Goal: Book appointment/travel/reservation

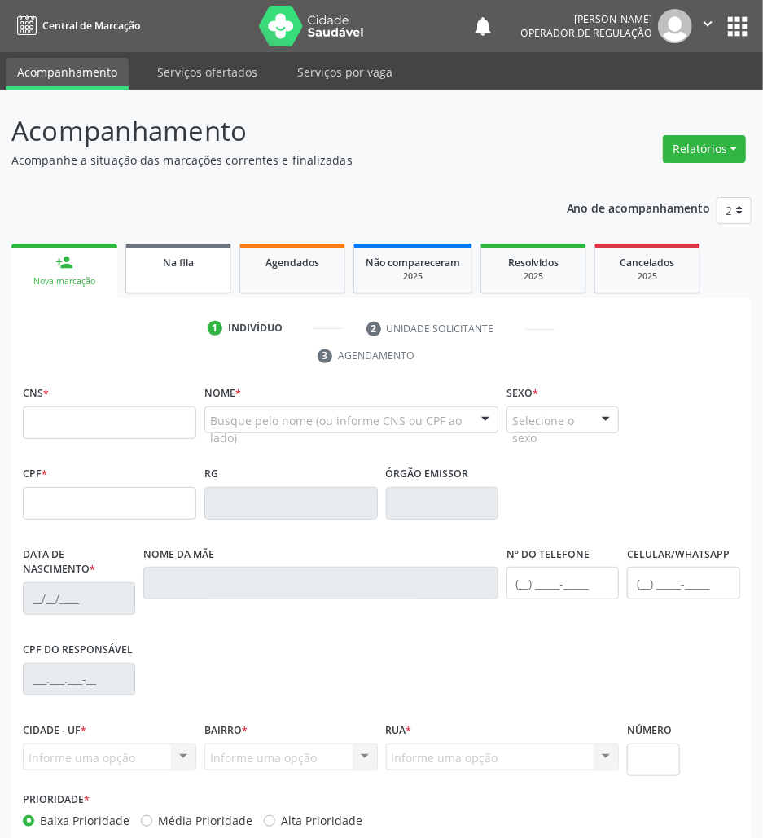
click at [204, 291] on link "Na fila" at bounding box center [178, 268] width 106 height 50
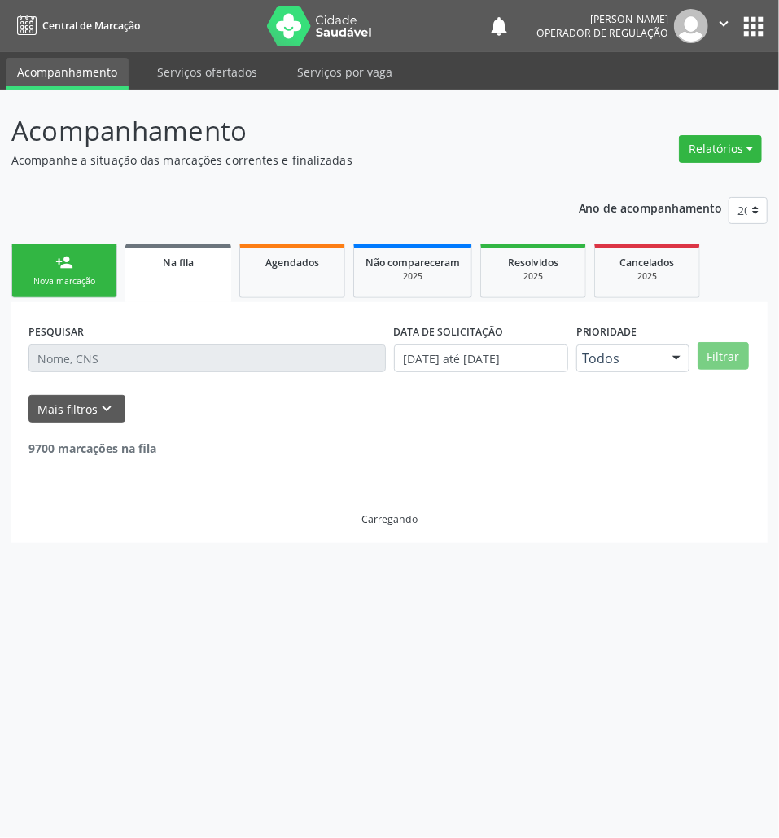
click at [249, 369] on input "text" at bounding box center [207, 358] width 357 height 28
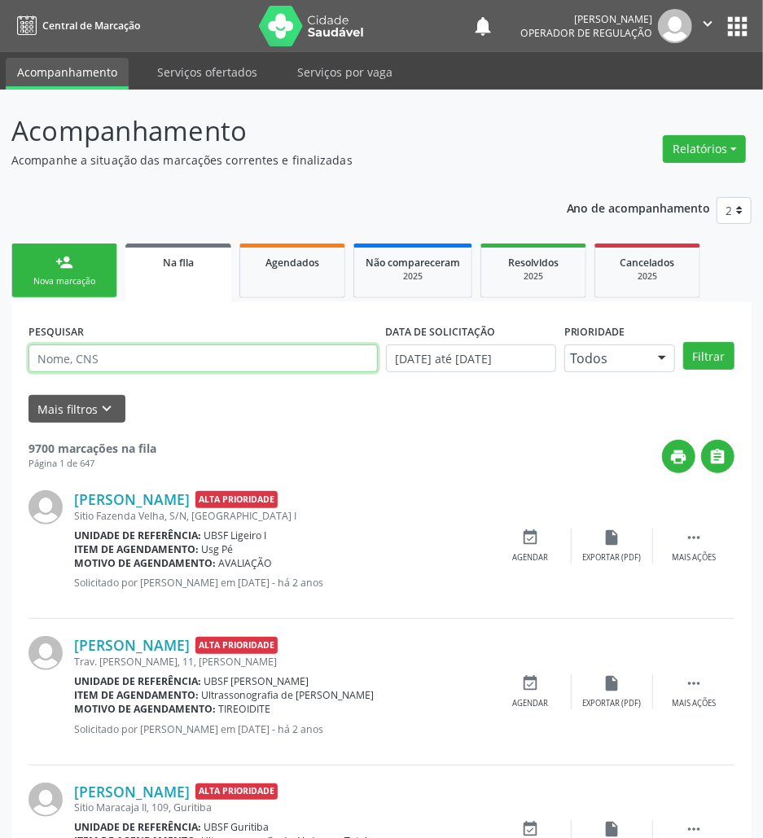
click at [249, 369] on input "text" at bounding box center [203, 358] width 349 height 28
type input "700500552023490"
click at [683, 342] on button "Filtrar" at bounding box center [708, 356] width 51 height 28
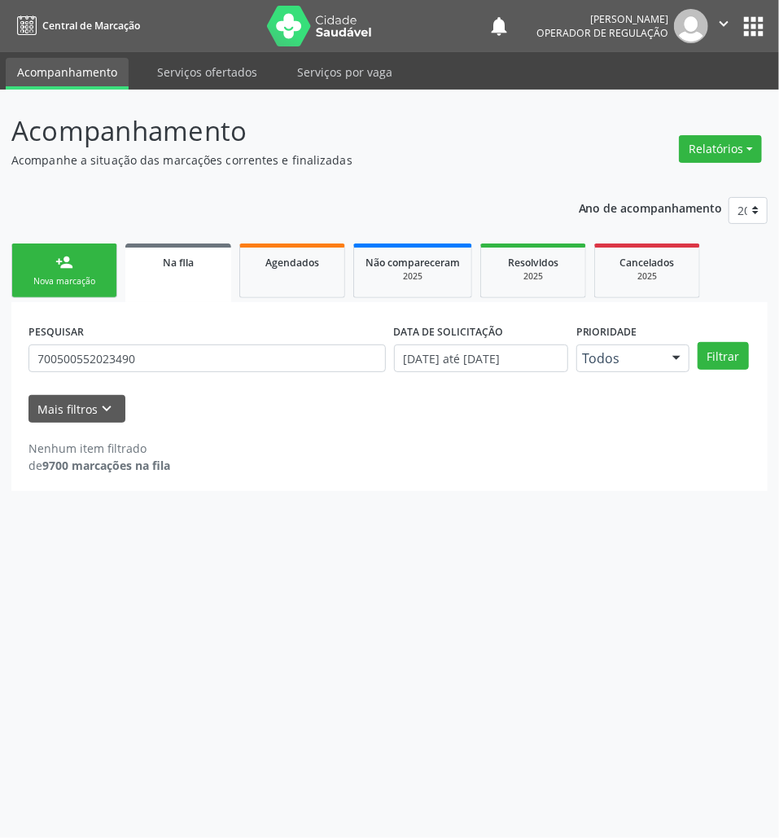
click at [254, 385] on form "PESQUISAR 700500552023490 DATA DE SOLICITAÇÃO [DATE] até [DATE] Prioridade Todo…" at bounding box center [390, 370] width 722 height 103
click at [235, 363] on input "700500552023490" at bounding box center [207, 358] width 357 height 28
click at [308, 244] on link "Agendados" at bounding box center [292, 270] width 106 height 55
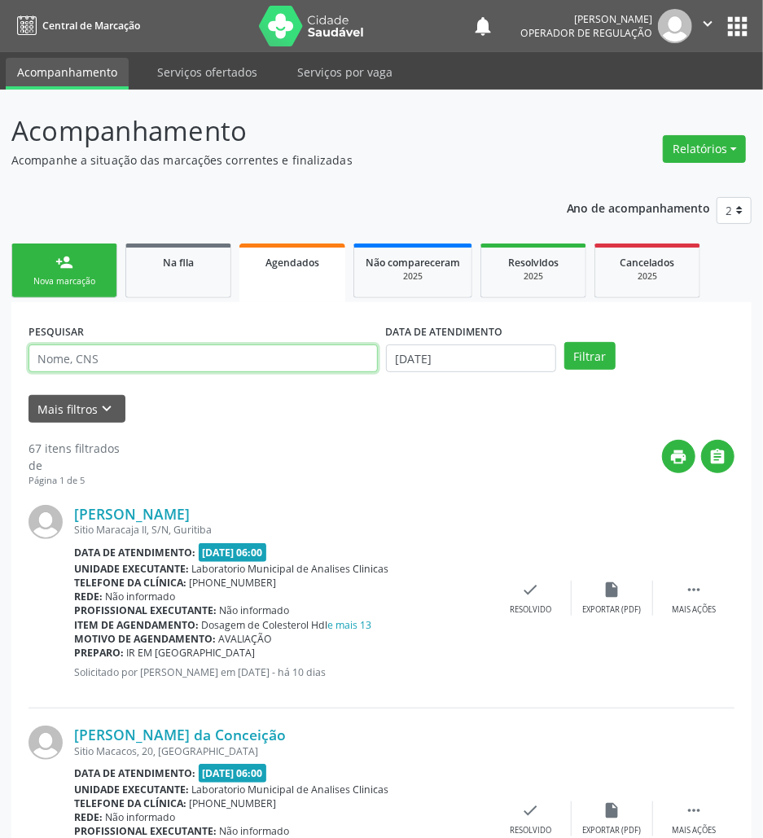
click at [242, 353] on input "text" at bounding box center [203, 358] width 349 height 28
paste input "700500552023490"
type input "700500552023490"
click at [564, 342] on button "Filtrar" at bounding box center [589, 356] width 51 height 28
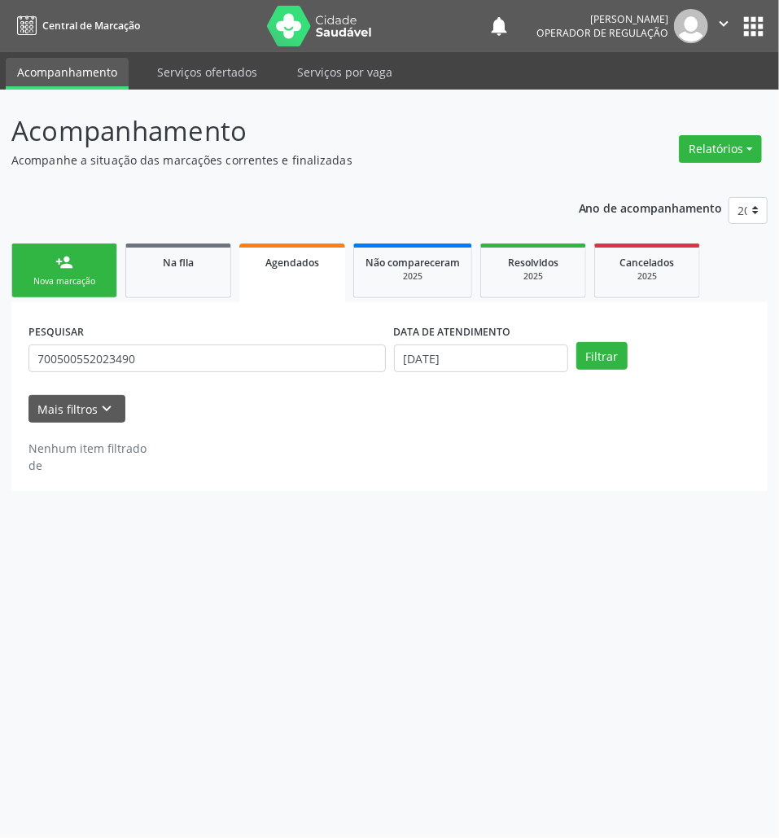
drag, startPoint x: 529, startPoint y: 399, endPoint x: 531, endPoint y: 375, distance: 23.7
click at [528, 388] on form "PESQUISAR 700500552023490 DATA DE ATENDIMENTO [DATE] Filtrar UNIDADE DE REFERÊN…" at bounding box center [390, 370] width 722 height 103
drag, startPoint x: 534, startPoint y: 365, endPoint x: 522, endPoint y: 458, distance: 93.6
click at [531, 371] on body "Central de Marcação notifications [PERSON_NAME] Operador de regulação  Configu…" at bounding box center [389, 419] width 779 height 838
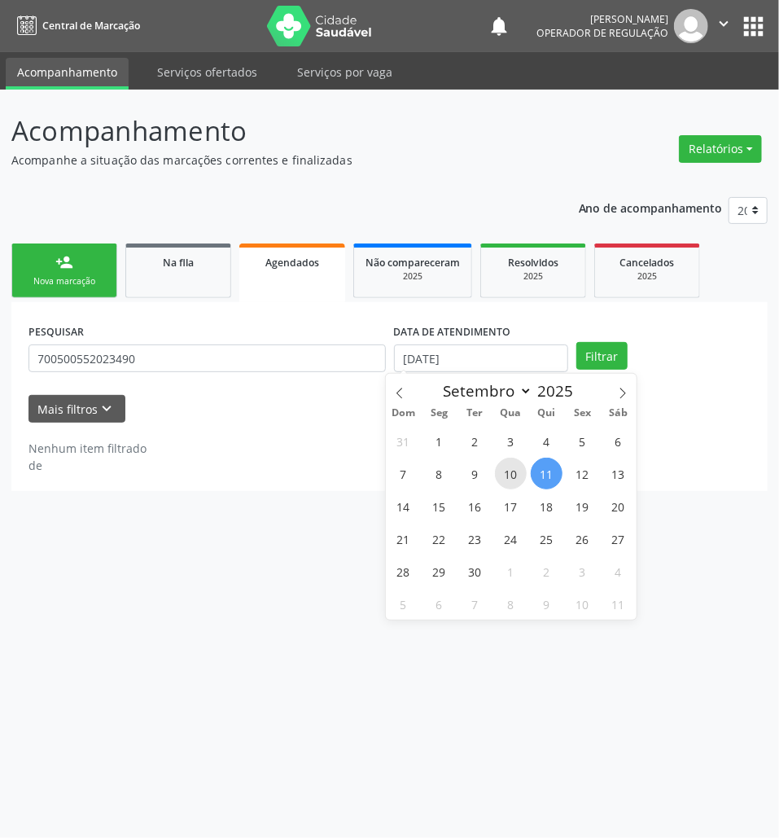
click at [522, 471] on span "10" at bounding box center [511, 474] width 32 height 32
type input "[DATE]"
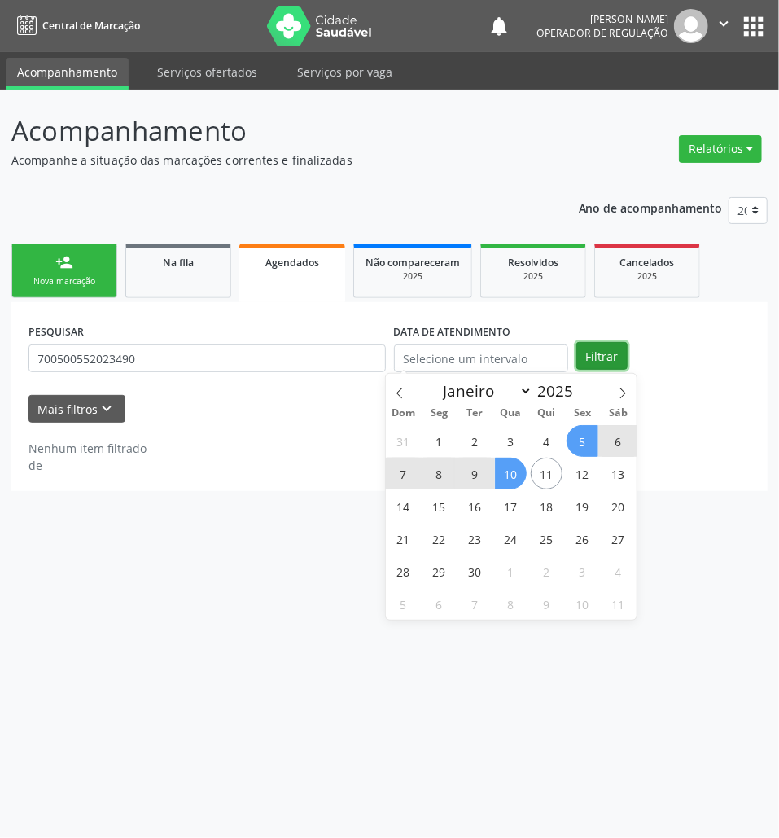
click at [603, 352] on button "Filtrar" at bounding box center [602, 356] width 51 height 28
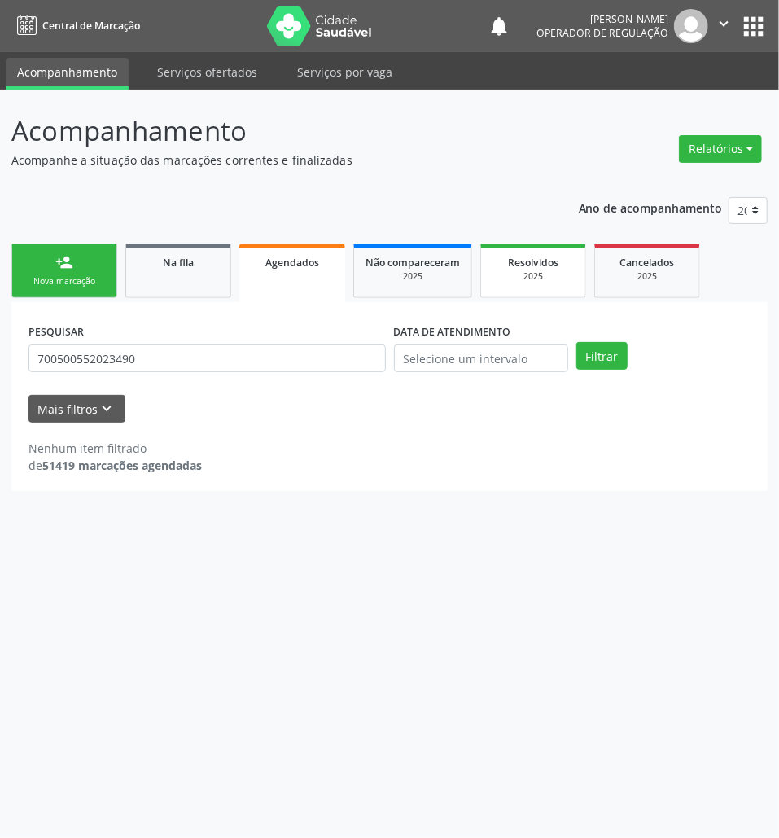
click at [550, 264] on span "Resolvidos" at bounding box center [533, 263] width 50 height 14
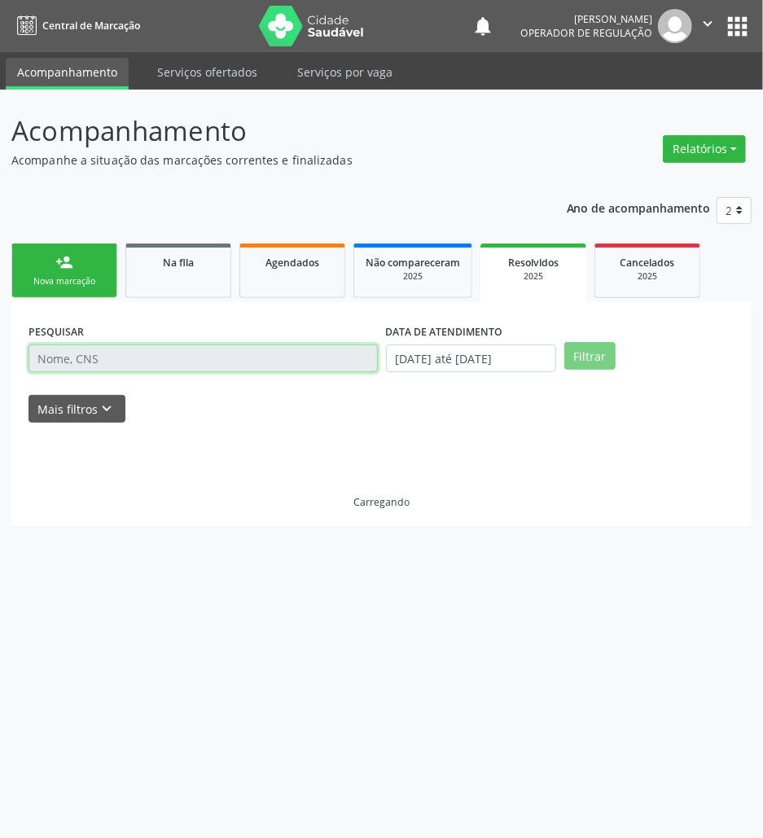
click at [134, 369] on input "text" at bounding box center [203, 358] width 349 height 28
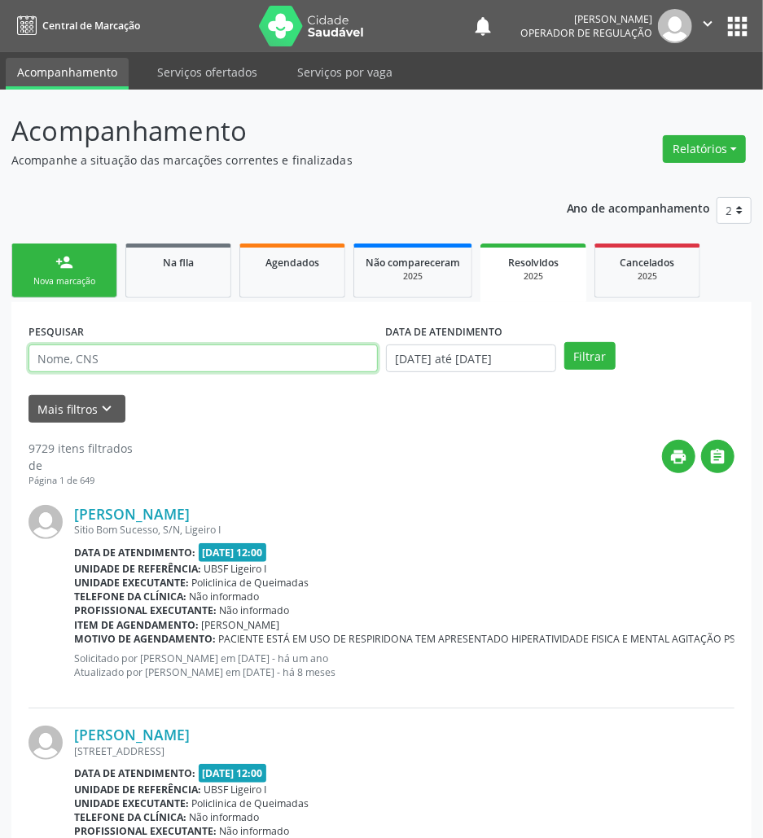
paste input "700500552023490"
type input "700500552023490"
click at [564, 342] on button "Filtrar" at bounding box center [589, 356] width 51 height 28
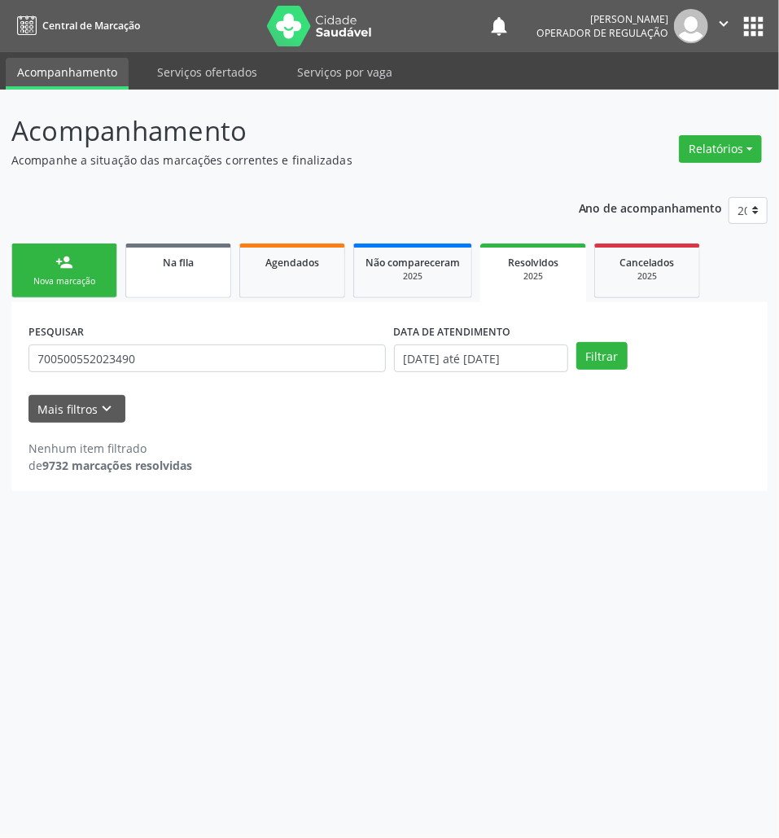
click at [142, 283] on link "Na fila" at bounding box center [178, 270] width 106 height 55
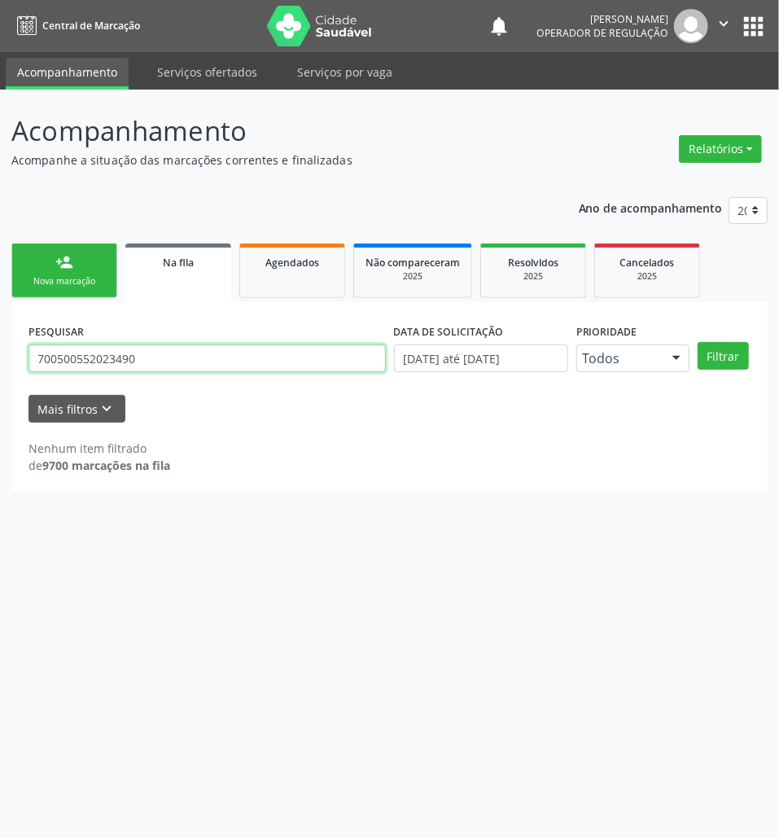
click at [307, 357] on input "700500552023490" at bounding box center [207, 358] width 357 height 28
click at [308, 357] on input "700500552023490" at bounding box center [207, 358] width 357 height 28
type input "706507331431195"
click at [698, 342] on button "Filtrar" at bounding box center [723, 356] width 51 height 28
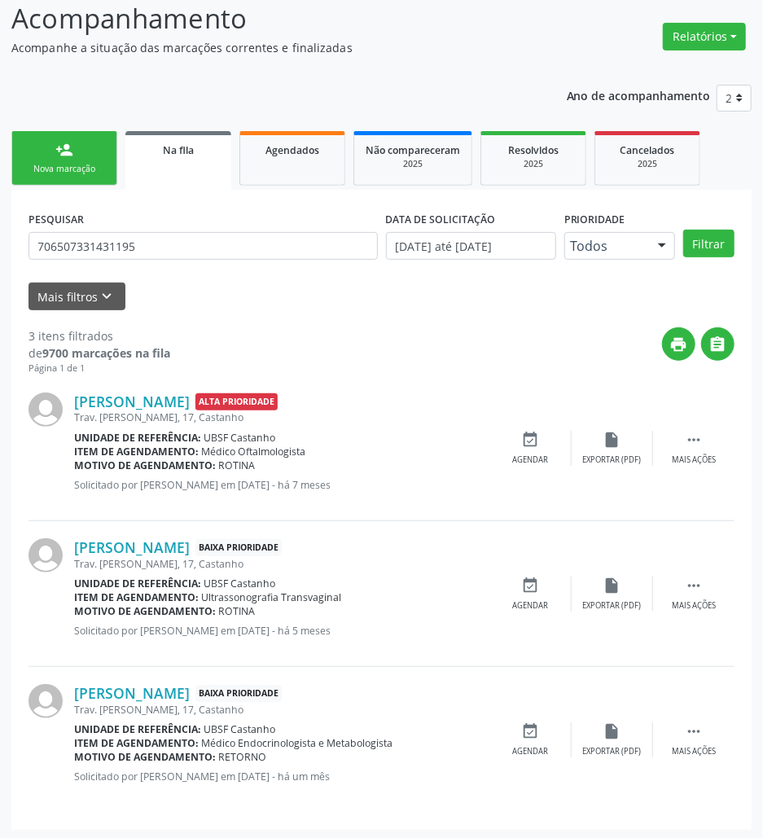
scroll to position [116, 0]
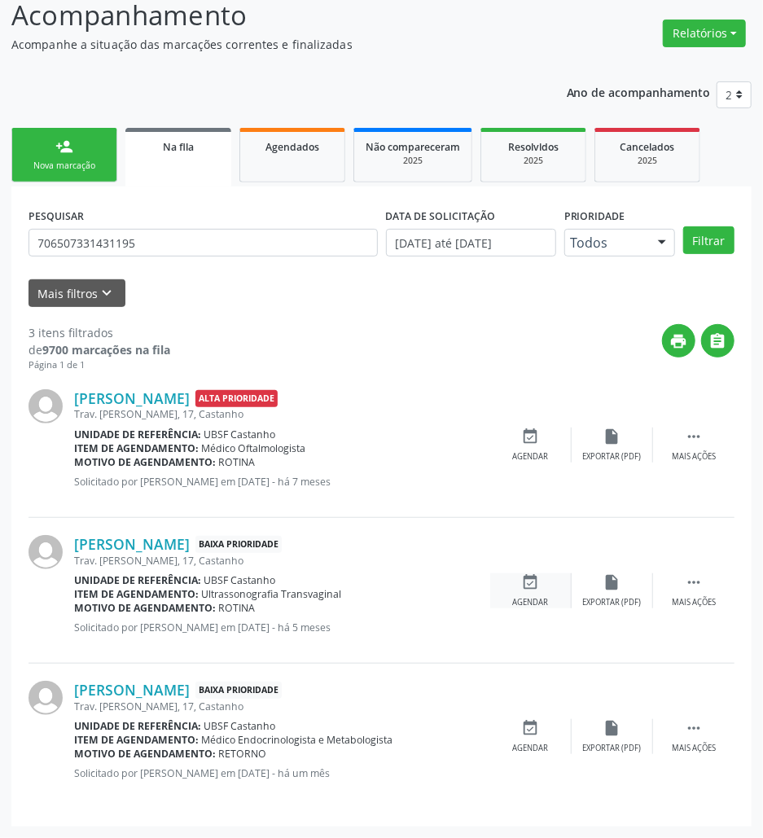
click at [529, 577] on icon "event_available" at bounding box center [531, 582] width 18 height 18
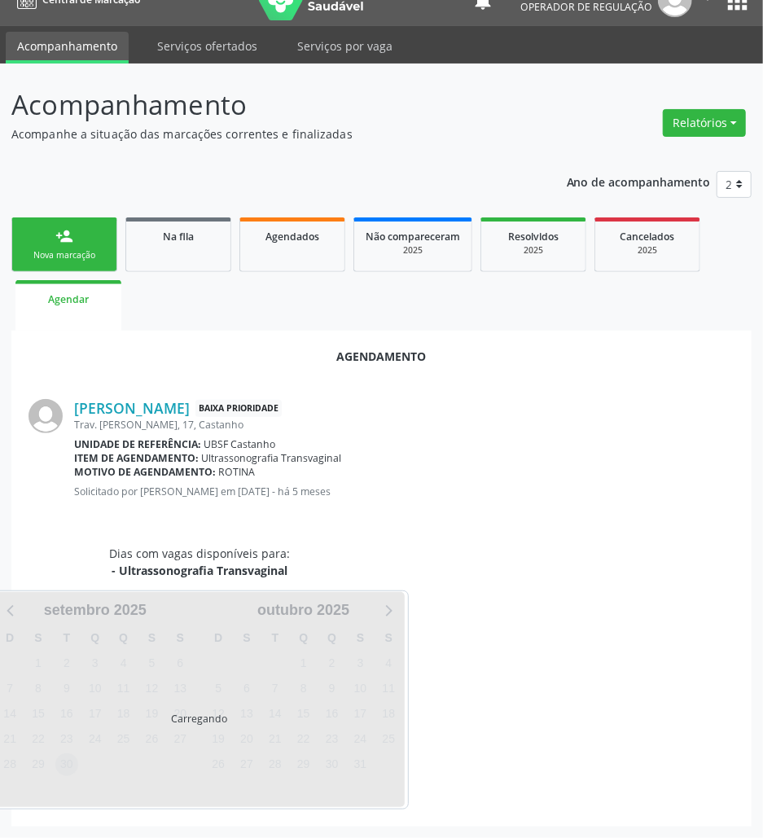
scroll to position [65, 0]
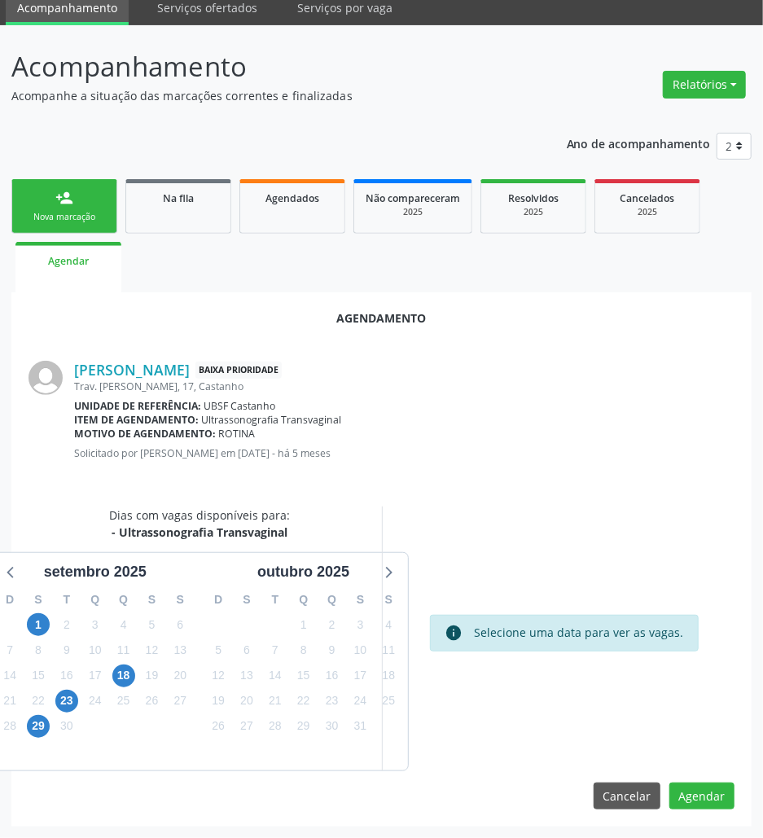
drag, startPoint x: 24, startPoint y: 713, endPoint x: 33, endPoint y: 723, distance: 12.7
click at [24, 714] on div "29" at bounding box center [38, 725] width 29 height 25
click at [36, 724] on span "29" at bounding box center [38, 726] width 23 height 23
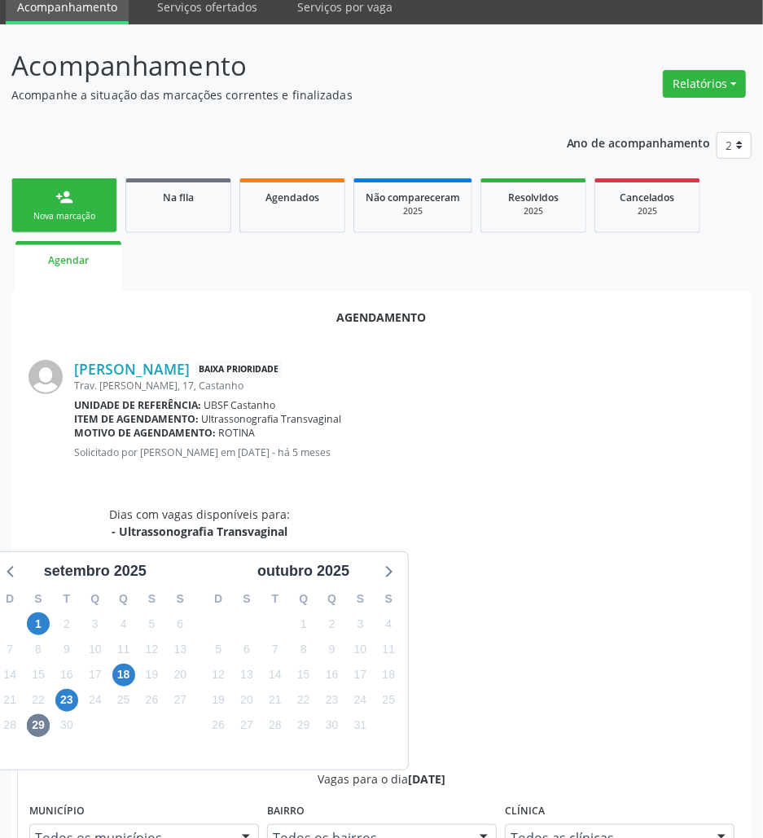
radio input "true"
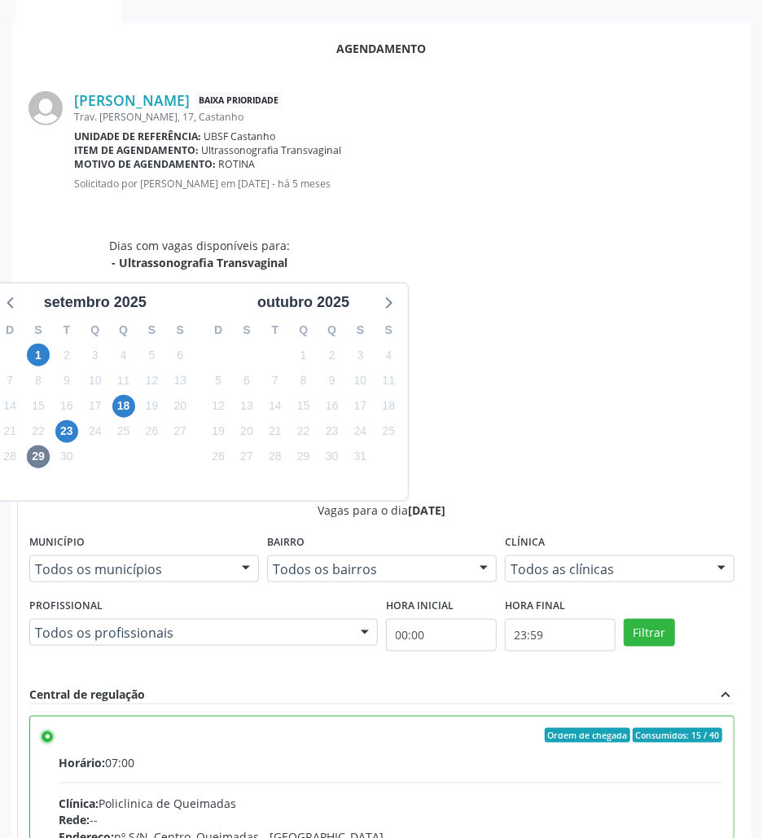
scroll to position [337, 0]
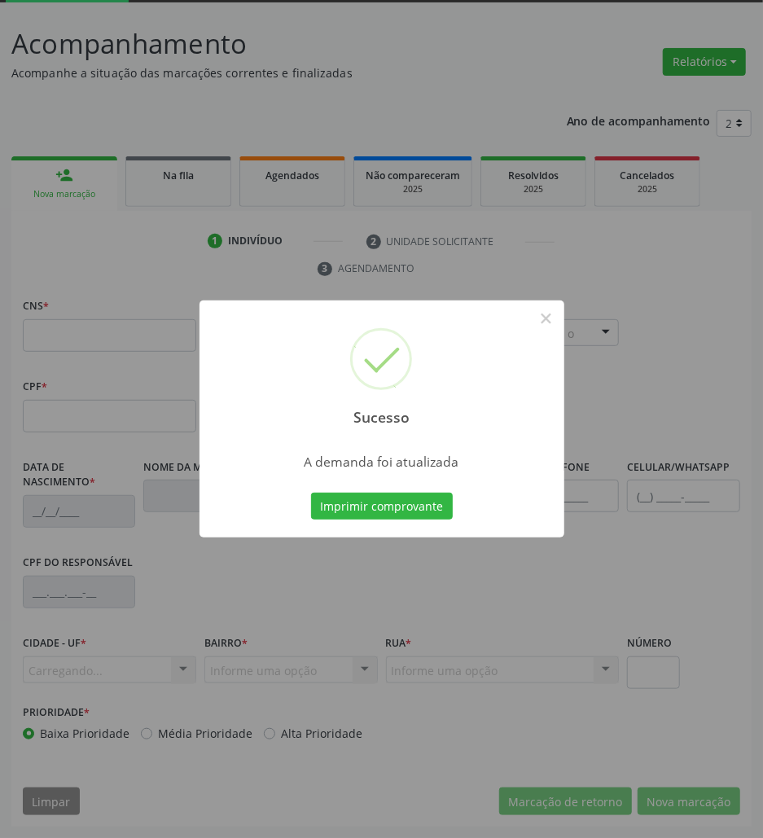
scroll to position [88, 0]
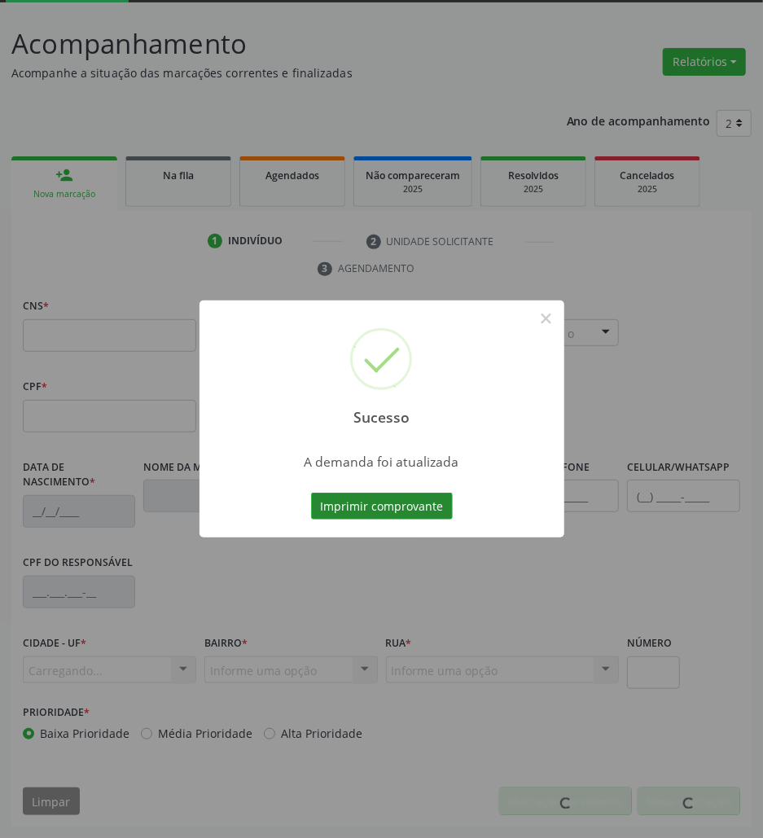
click at [417, 495] on button "Imprimir comprovante" at bounding box center [382, 507] width 142 height 28
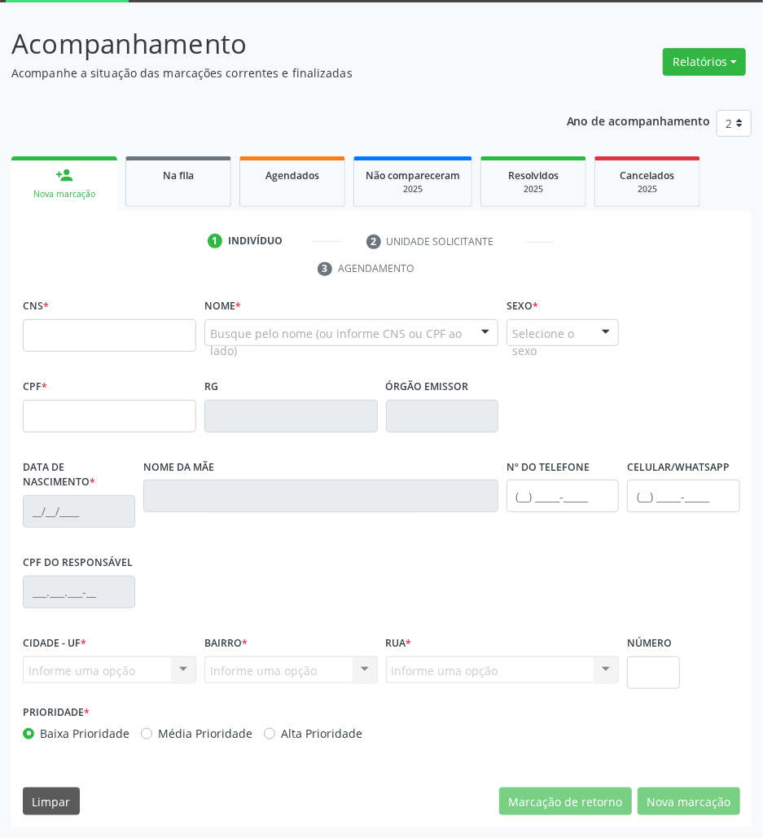
drag, startPoint x: 187, startPoint y: 200, endPoint x: 774, endPoint y: 190, distance: 586.4
click at [187, 200] on link "Na fila" at bounding box center [178, 181] width 106 height 50
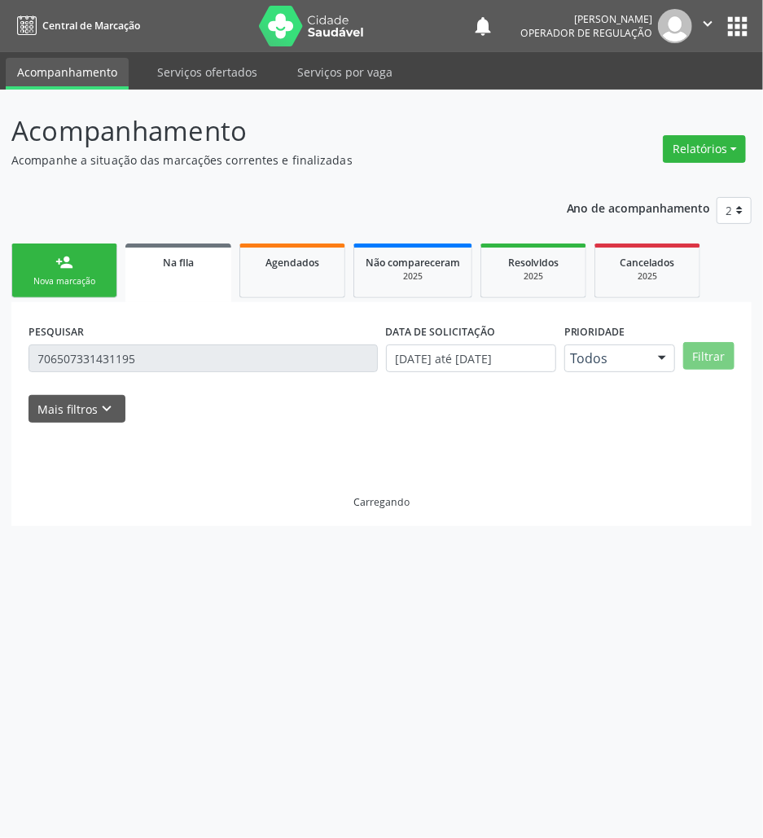
scroll to position [0, 0]
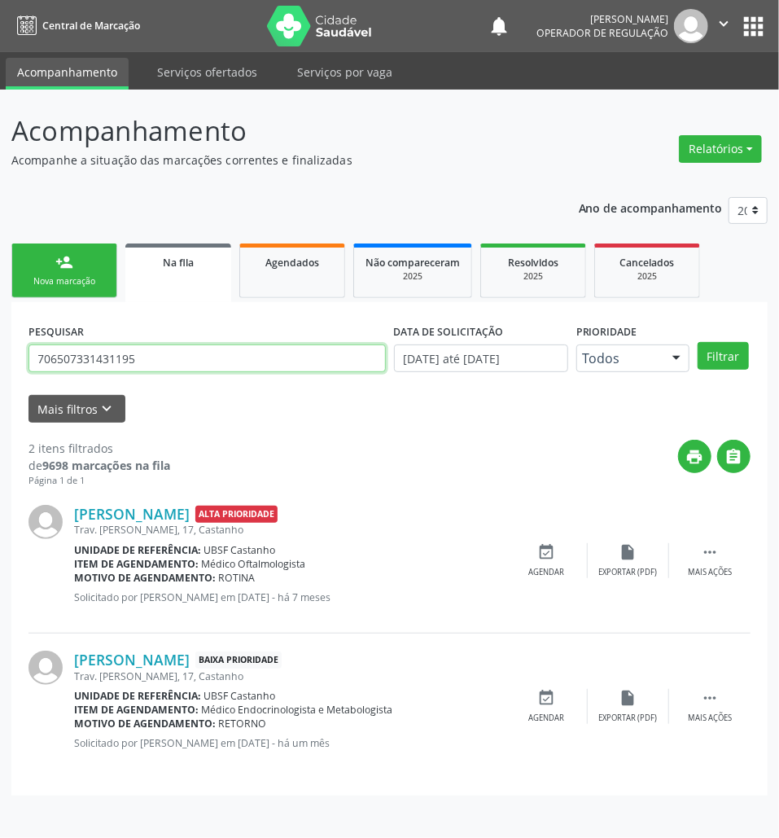
click at [155, 366] on input "706507331431195" at bounding box center [207, 358] width 357 height 28
drag, startPoint x: 155, startPoint y: 366, endPoint x: 463, endPoint y: 358, distance: 308.7
click at [155, 365] on input "706507331431195" at bounding box center [207, 358] width 357 height 28
click at [161, 365] on input "text" at bounding box center [207, 358] width 357 height 28
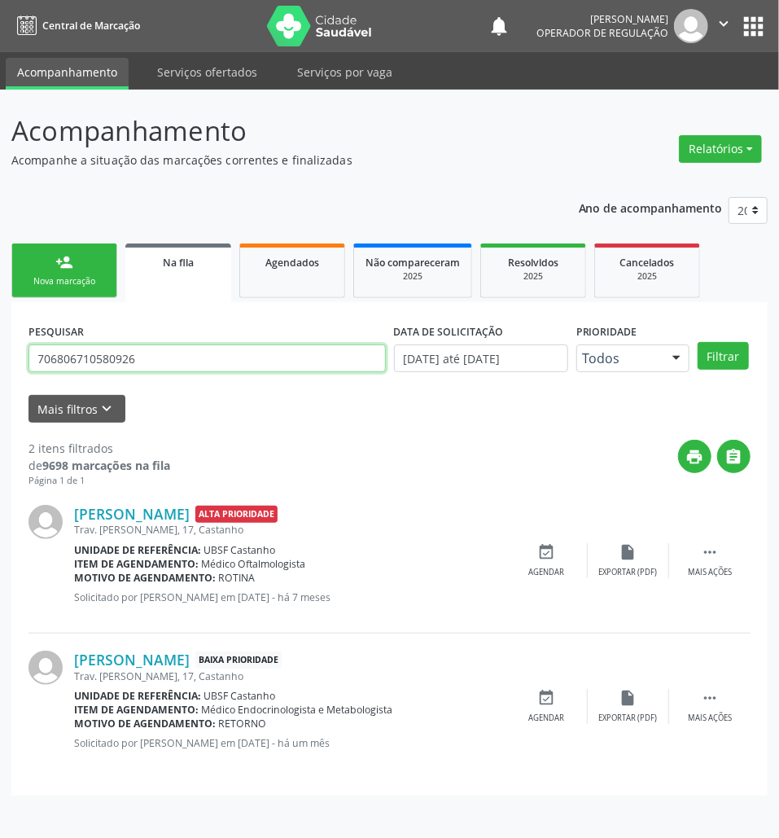
type input "706806710580926"
click at [698, 342] on button "Filtrar" at bounding box center [723, 356] width 51 height 28
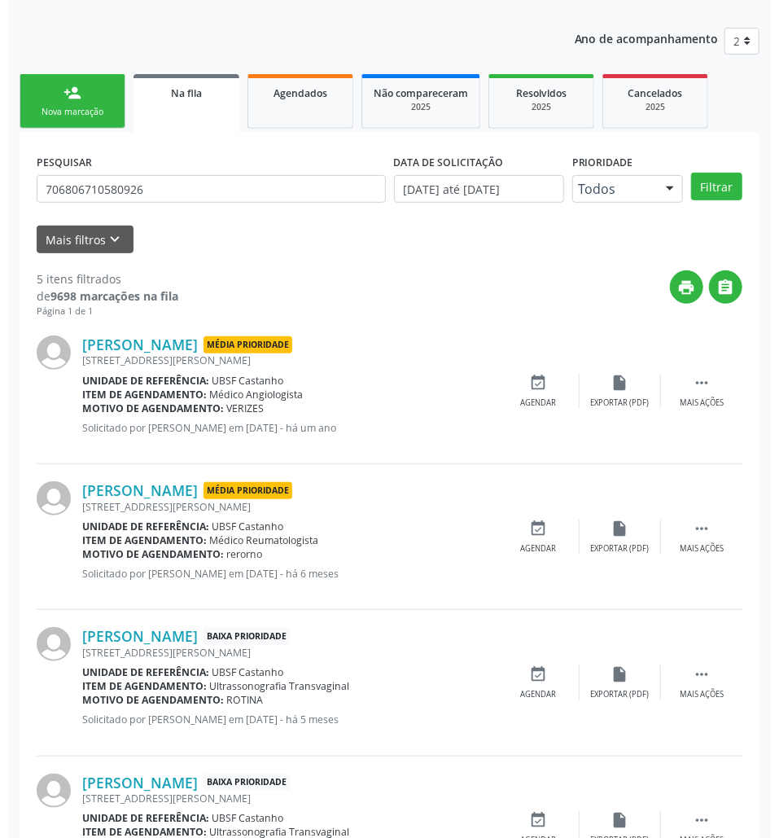
scroll to position [408, 0]
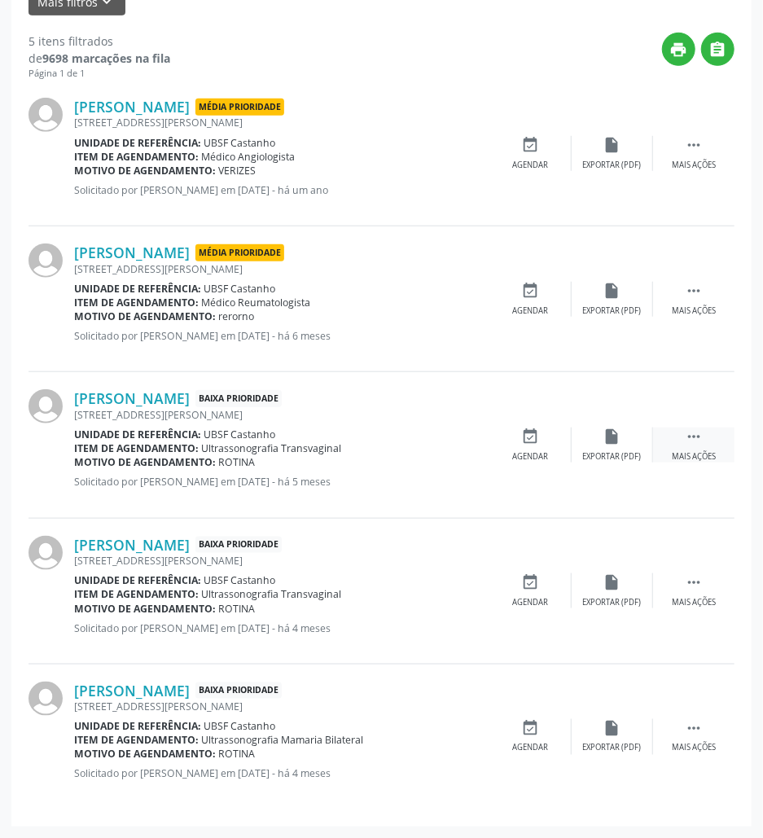
click at [708, 447] on div " Mais ações" at bounding box center [693, 445] width 81 height 35
click at [522, 443] on icon "cancel" at bounding box center [531, 437] width 18 height 18
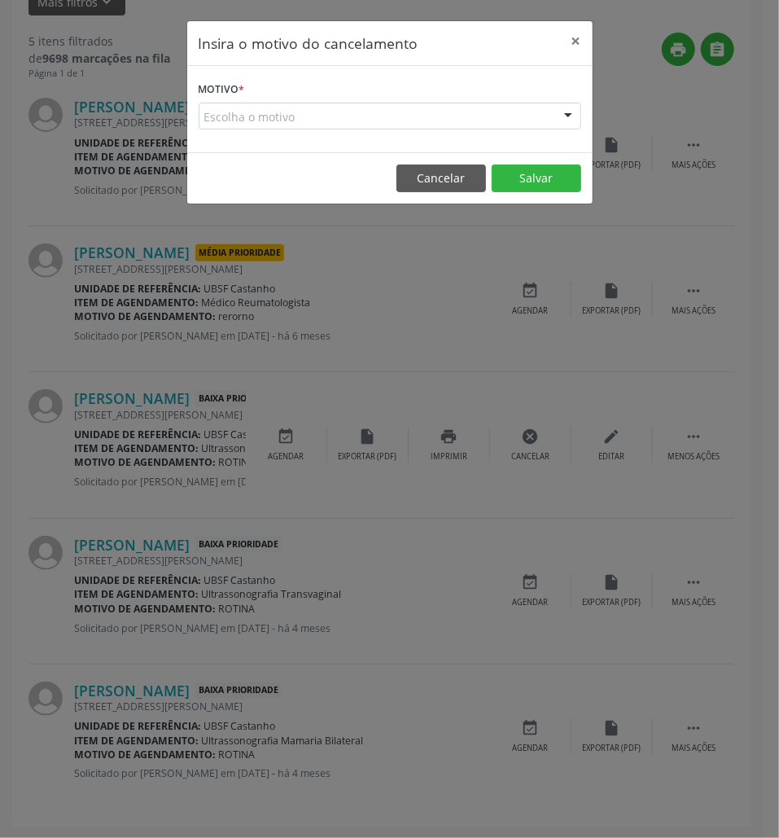
click at [454, 125] on div "Escolha o motivo" at bounding box center [390, 117] width 383 height 28
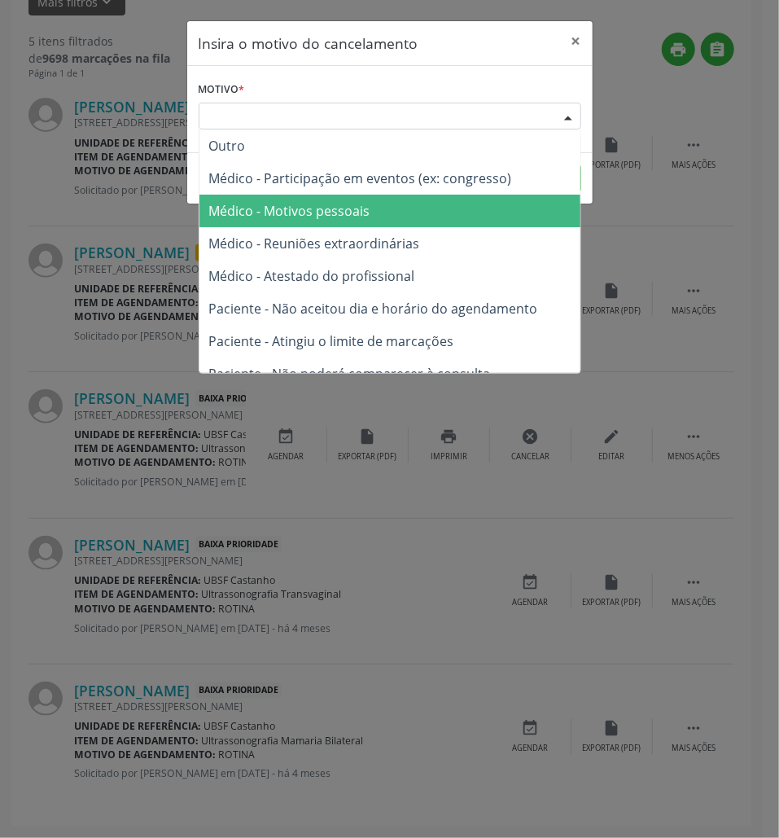
click at [421, 206] on span "Médico - Motivos pessoais" at bounding box center [390, 211] width 381 height 33
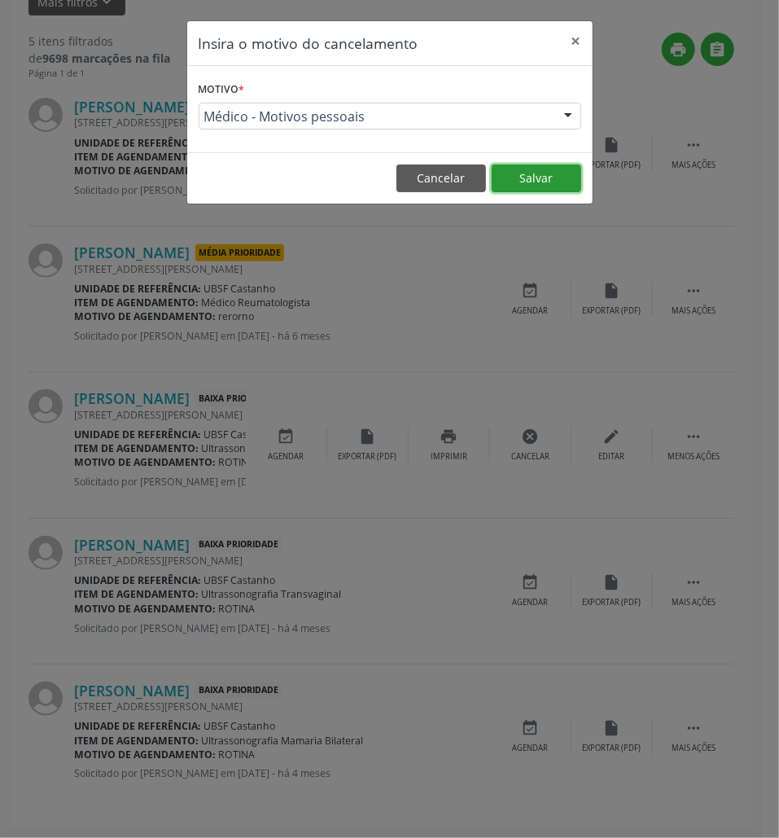
click at [524, 178] on button "Salvar" at bounding box center [537, 178] width 90 height 28
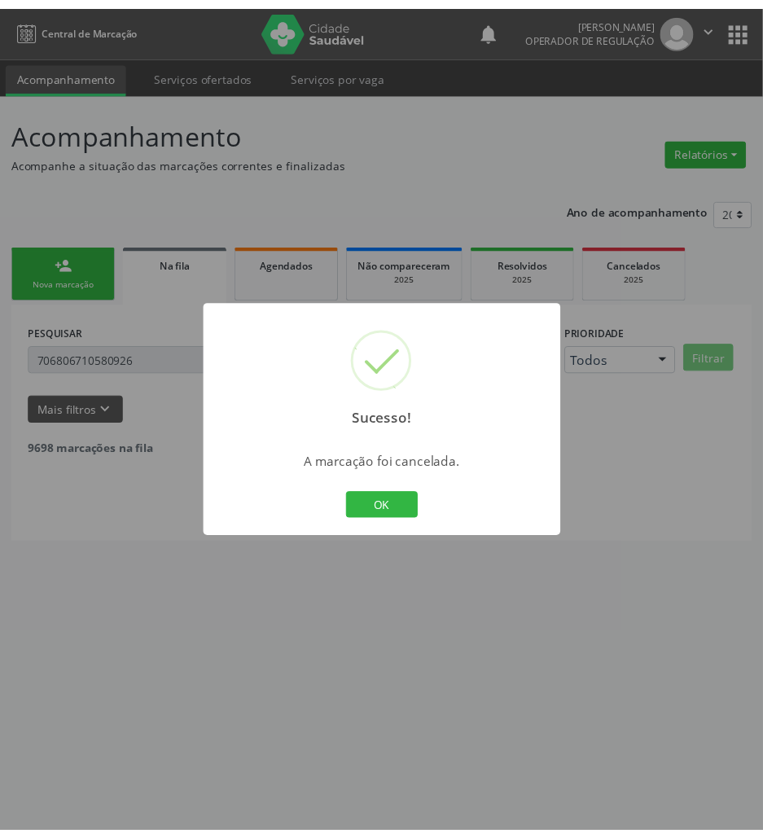
scroll to position [0, 0]
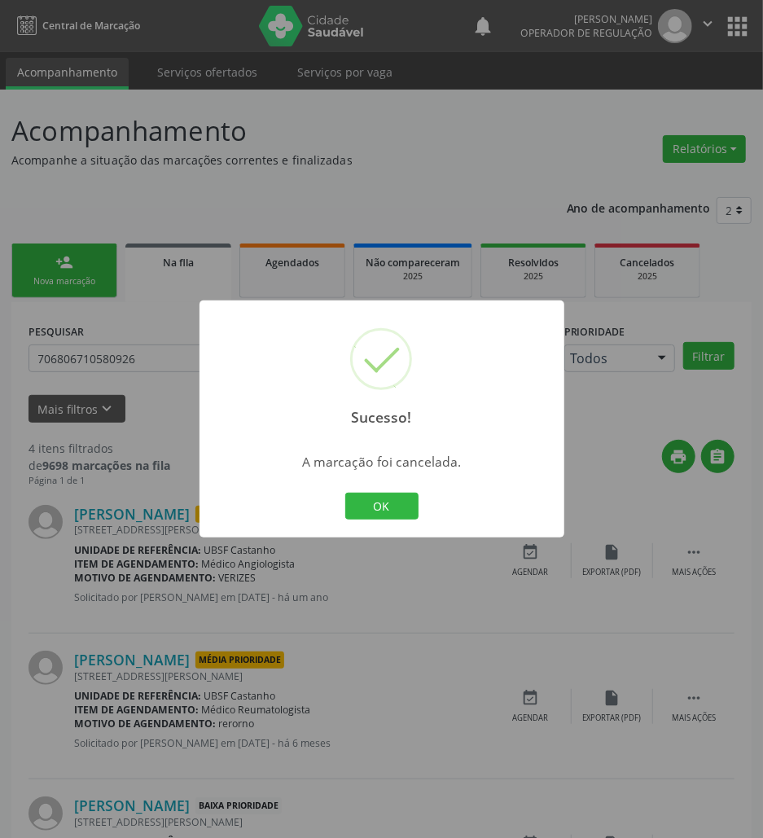
click at [420, 526] on div "Sucesso! × A marcação foi cancelada. OK Cancel" at bounding box center [382, 419] width 365 height 238
click at [404, 511] on button "OK" at bounding box center [381, 507] width 73 height 28
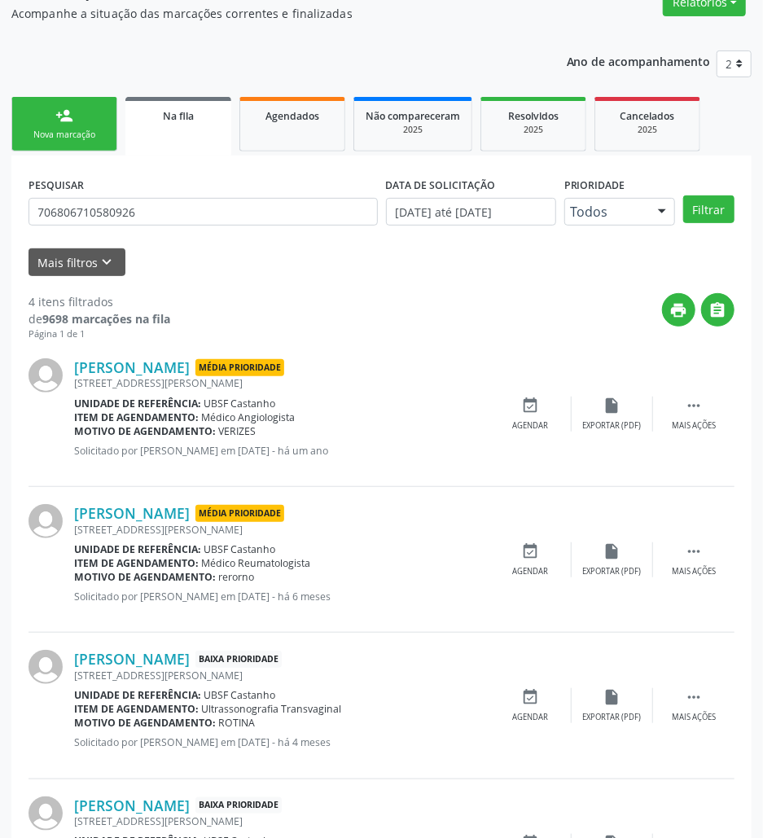
scroll to position [261, 0]
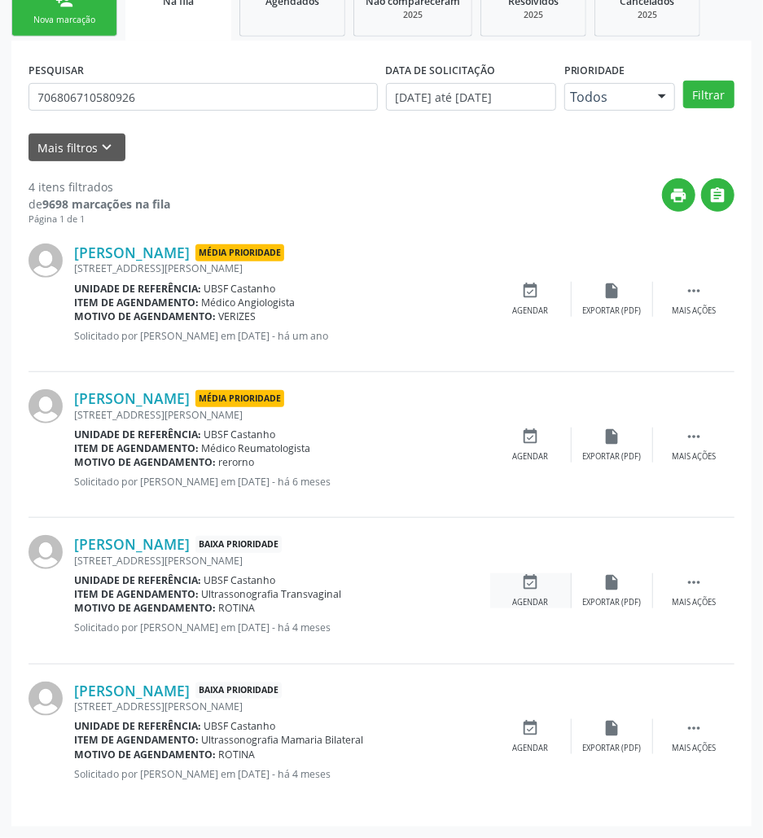
click at [525, 584] on icon "event_available" at bounding box center [531, 582] width 18 height 18
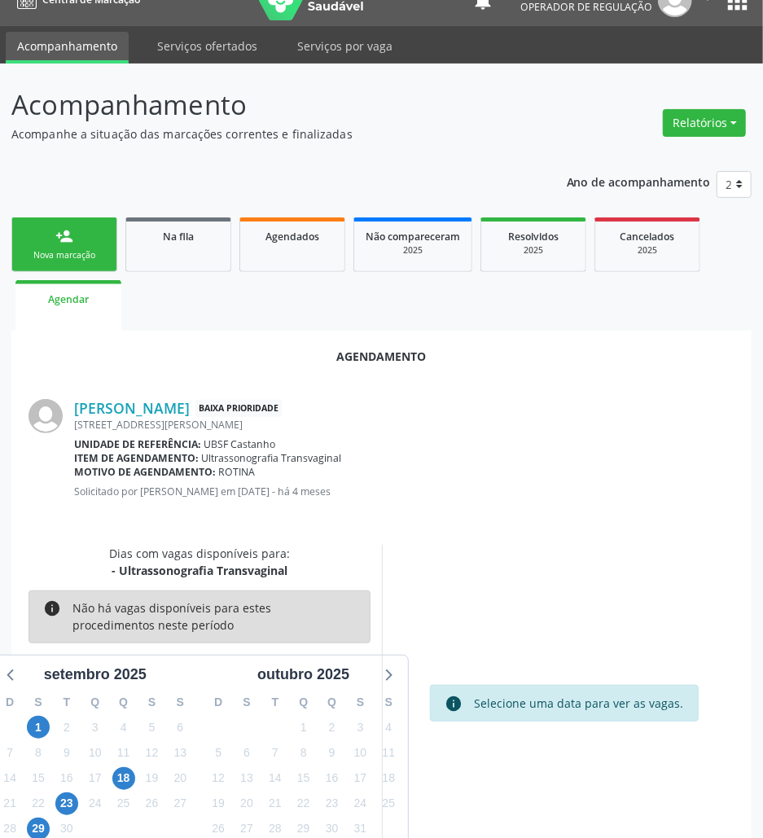
scroll to position [65, 0]
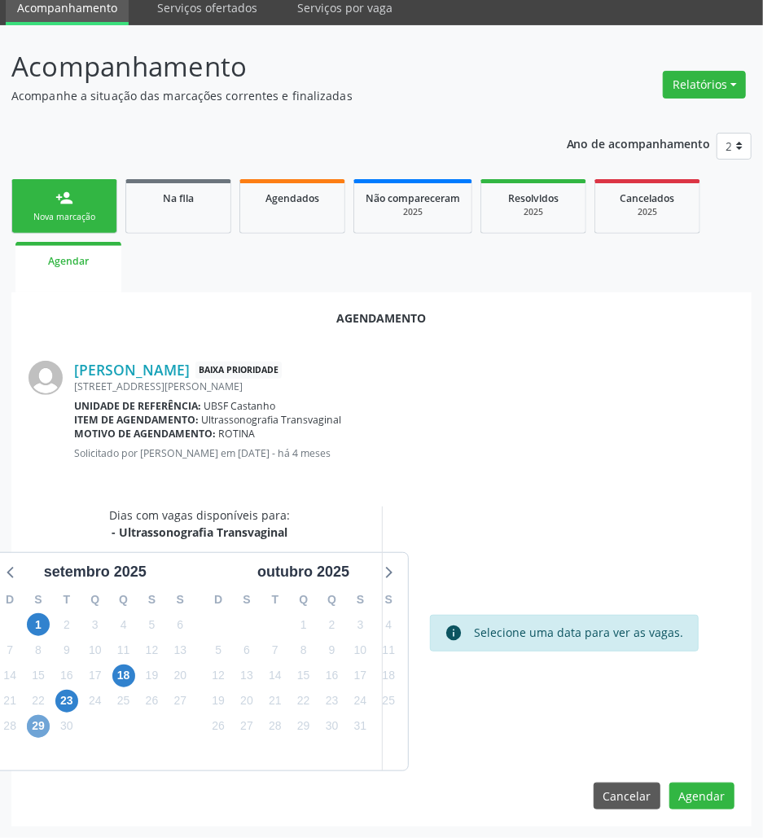
click at [40, 730] on span "29" at bounding box center [38, 726] width 23 height 23
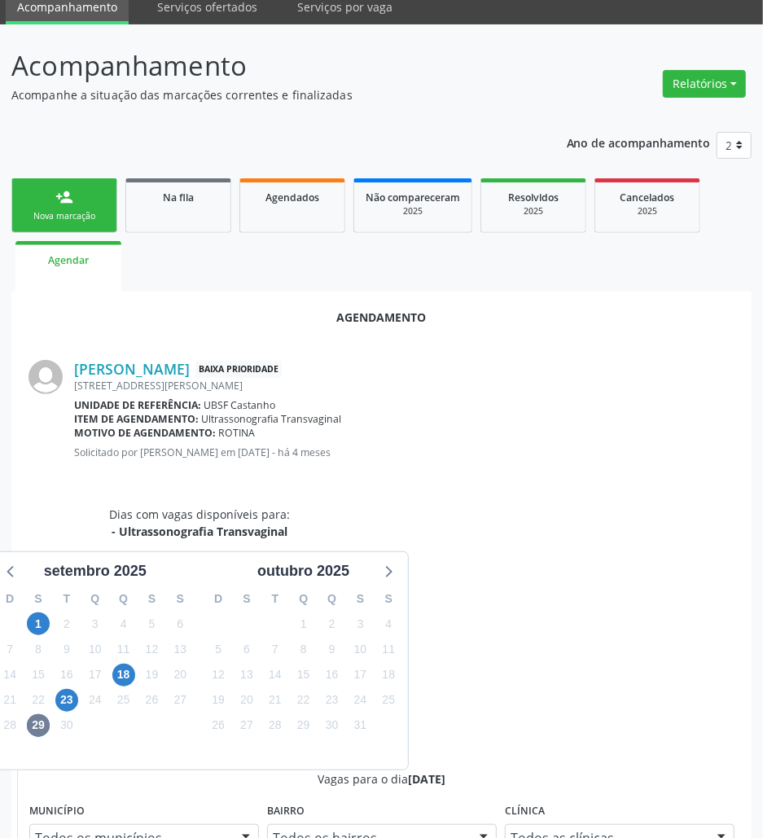
drag, startPoint x: 480, startPoint y: 774, endPoint x: 347, endPoint y: 777, distance: 132.8
radio input "true"
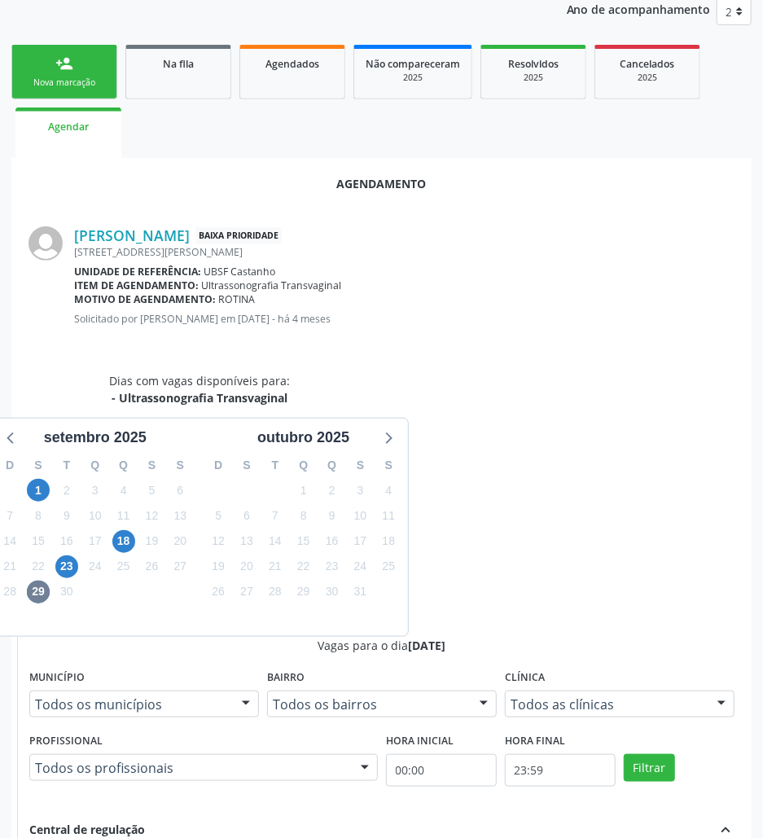
scroll to position [337, 0]
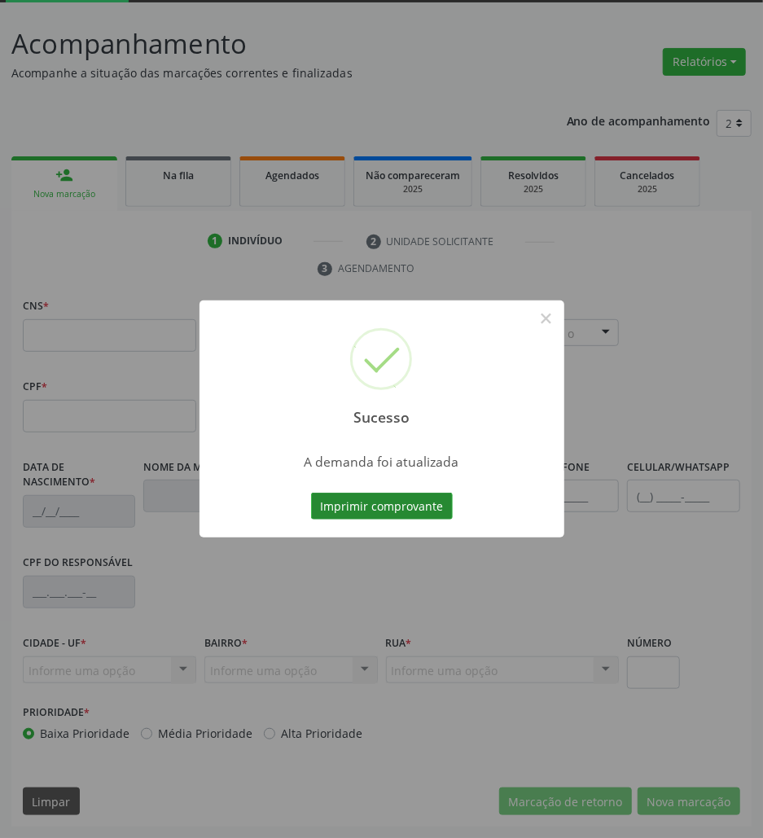
click at [395, 497] on button "Imprimir comprovante" at bounding box center [382, 507] width 142 height 28
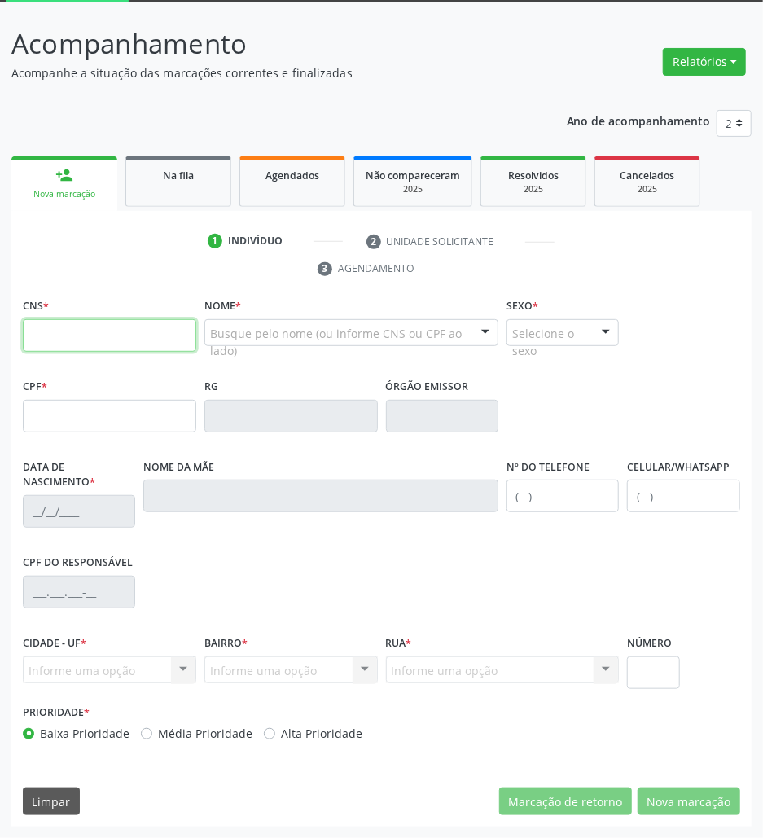
click at [116, 333] on input "text" at bounding box center [109, 335] width 173 height 33
paste input "700 6074 0874 3468"
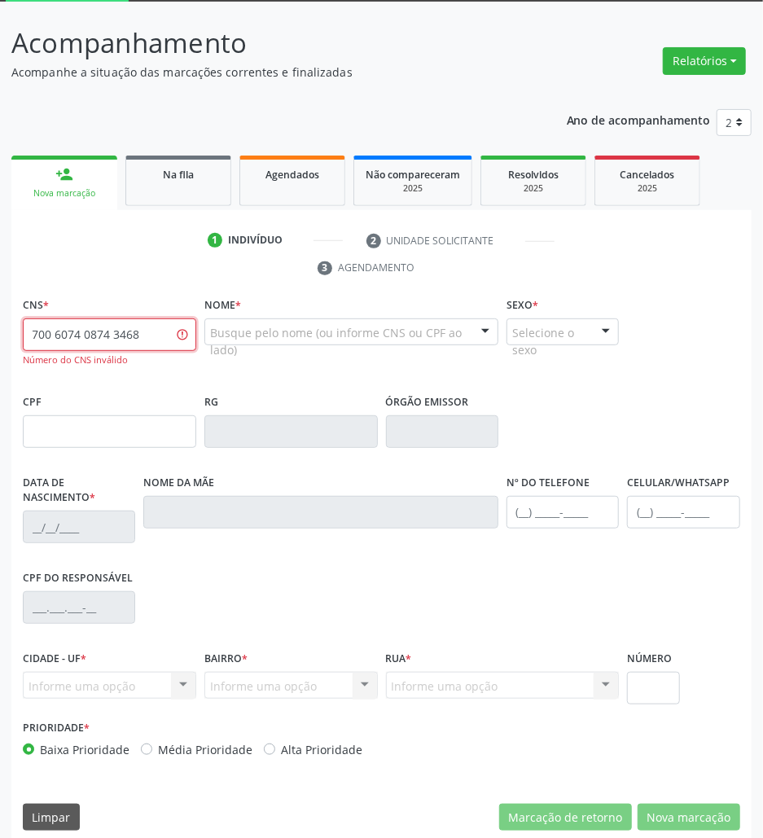
type input "700 6074 0874 3468"
drag, startPoint x: 140, startPoint y: 176, endPoint x: 746, endPoint y: 259, distance: 611.5
click at [140, 177] on div "Na fila" at bounding box center [178, 173] width 81 height 17
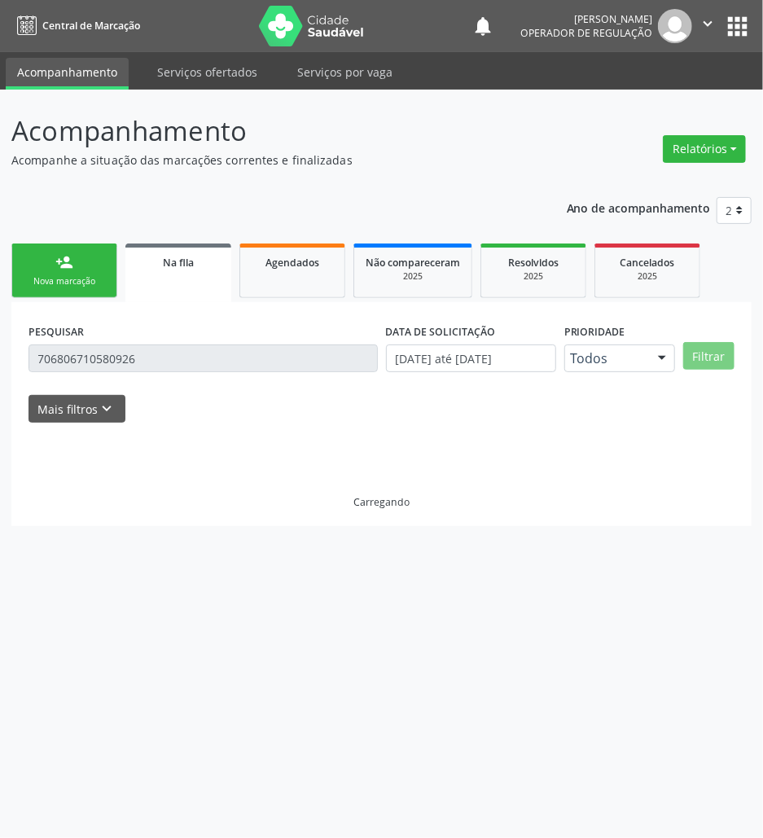
scroll to position [0, 0]
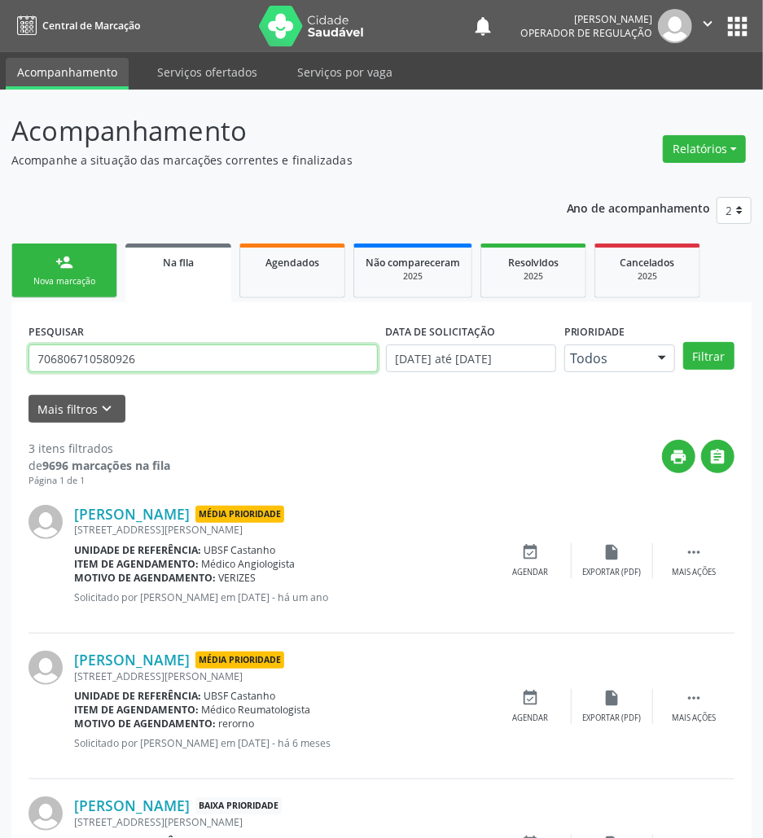
click at [236, 357] on input "706806710580926" at bounding box center [203, 358] width 349 height 28
type input "700007349449008"
click at [683, 342] on button "Filtrar" at bounding box center [708, 356] width 51 height 28
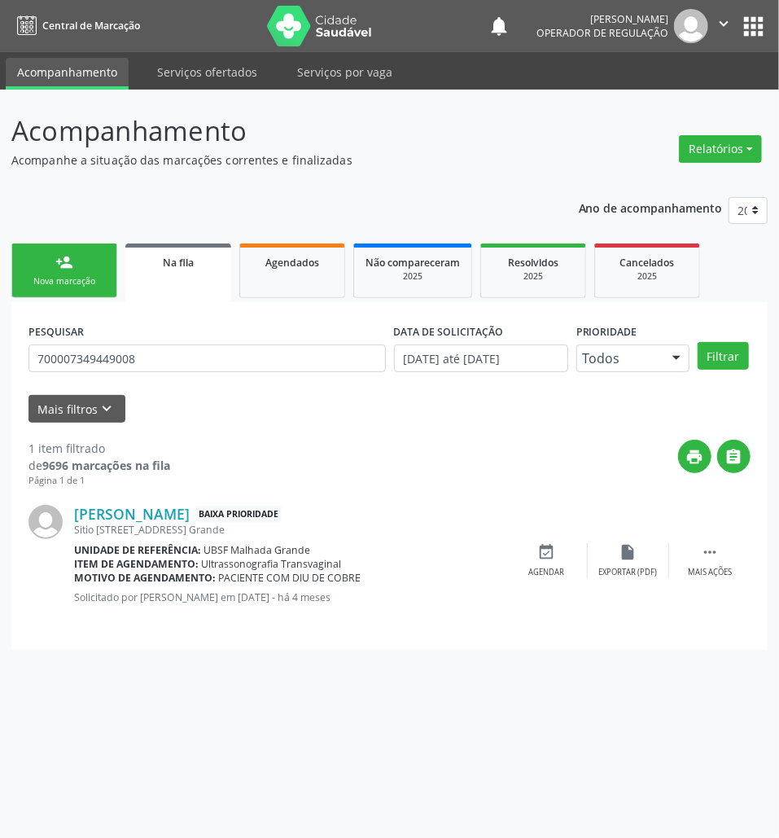
click at [549, 538] on div "[PERSON_NAME] Baixa Prioridade [STREET_ADDRESS] Grande Unidade de referência: U…" at bounding box center [390, 560] width 722 height 145
click at [552, 549] on icon "event_available" at bounding box center [547, 552] width 18 height 18
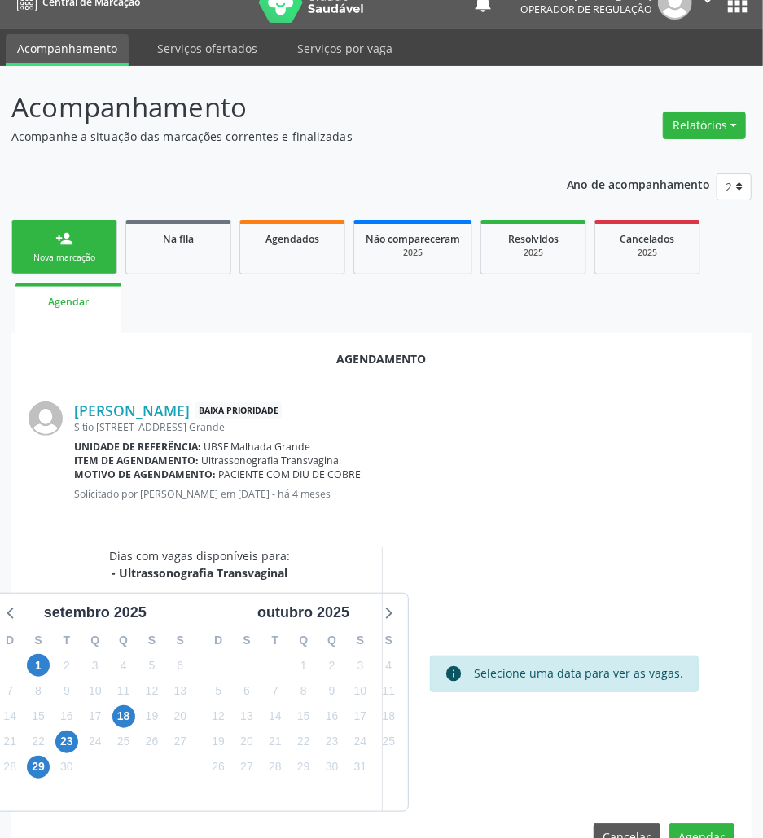
scroll to position [65, 0]
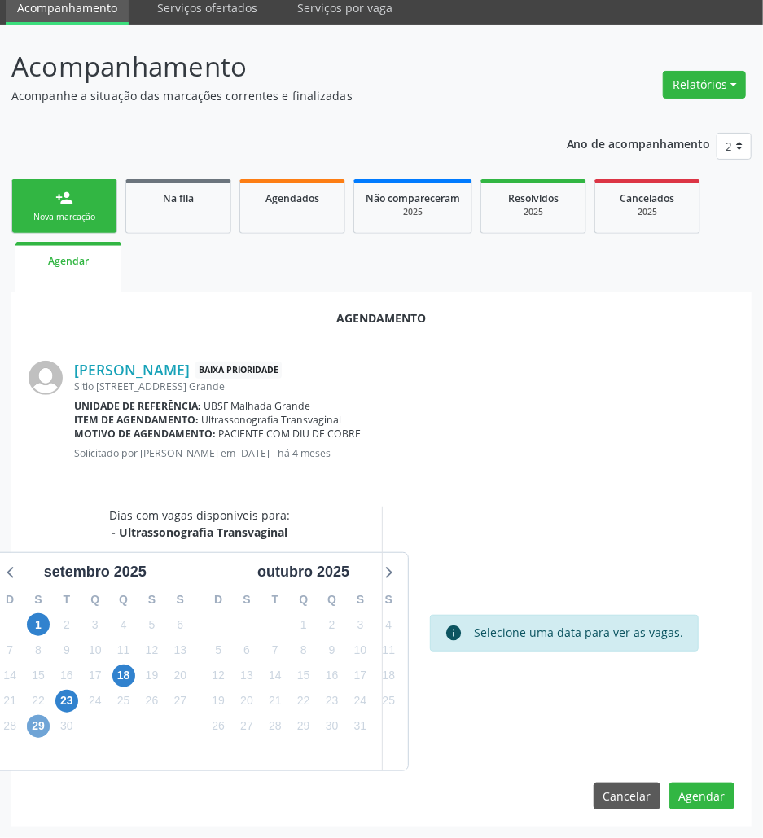
drag, startPoint x: 37, startPoint y: 723, endPoint x: 85, endPoint y: 713, distance: 48.2
click at [39, 723] on span "29" at bounding box center [38, 726] width 23 height 23
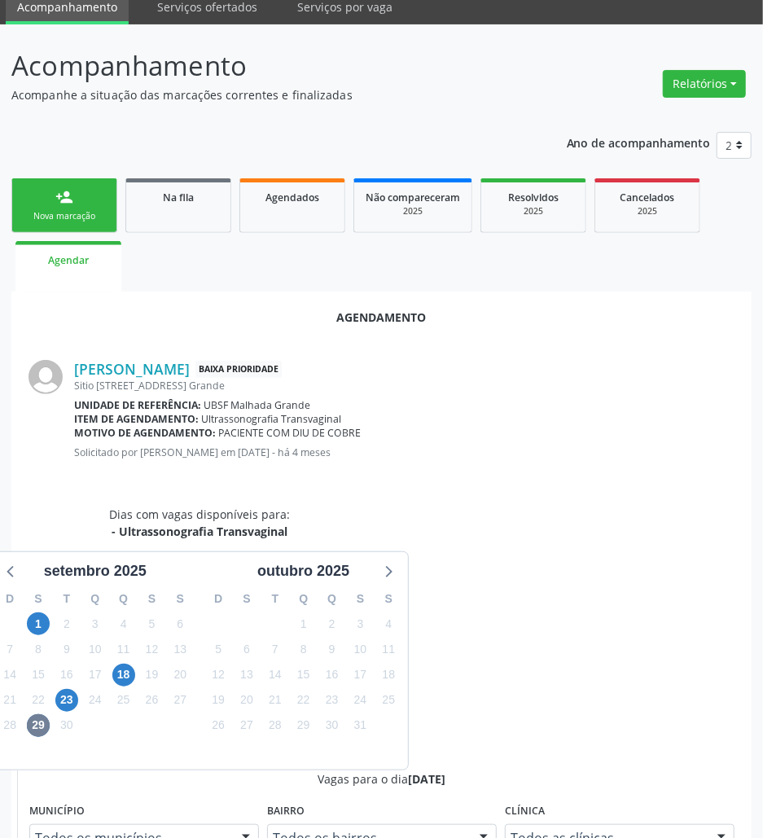
drag, startPoint x: 655, startPoint y: 748, endPoint x: 477, endPoint y: 557, distance: 260.4
radio input "true"
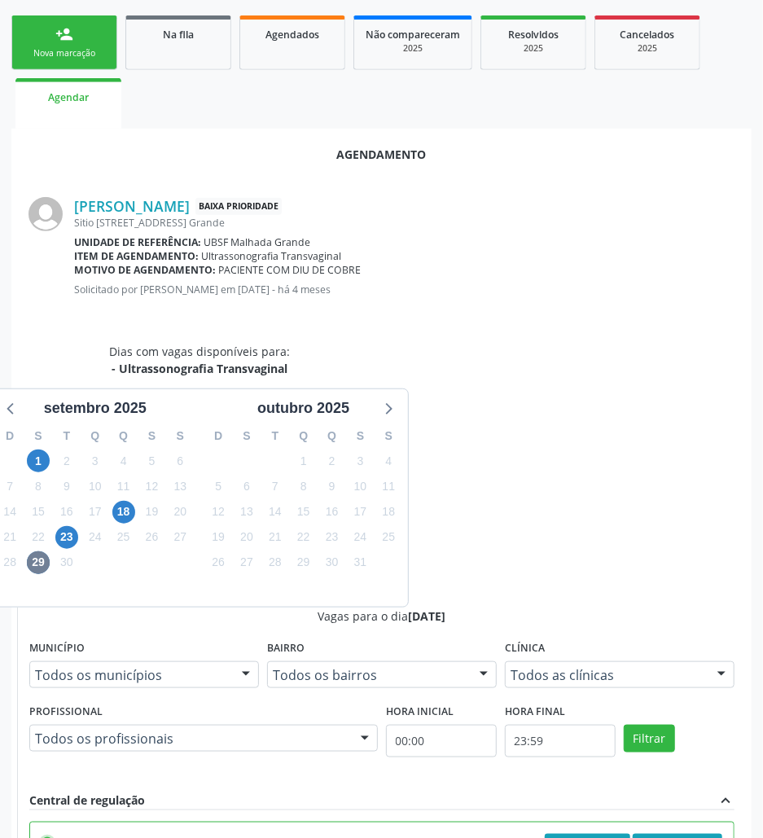
scroll to position [337, 0]
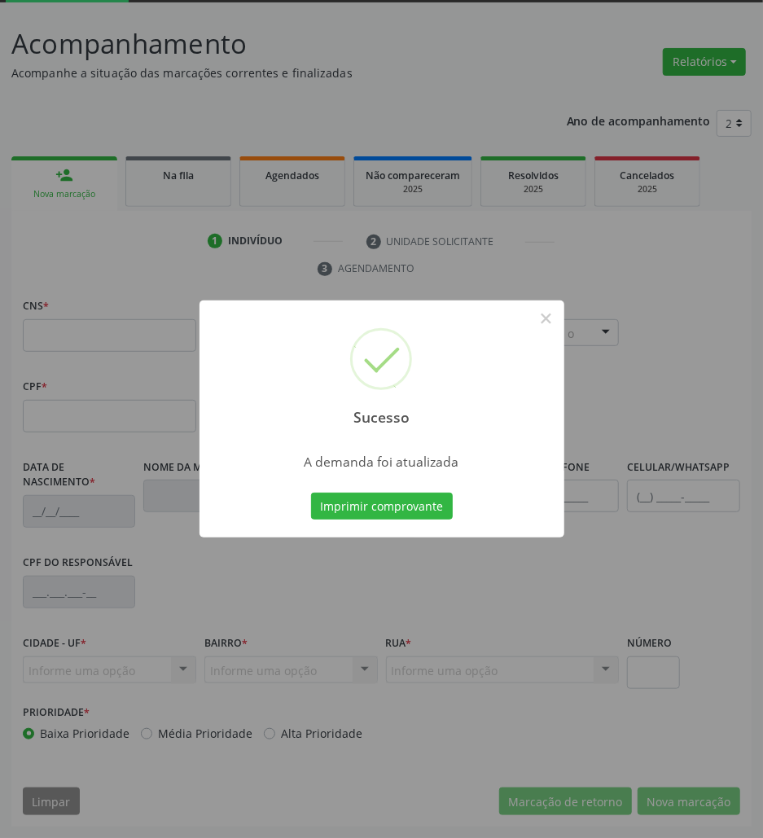
scroll to position [88, 0]
click at [432, 503] on button "Imprimir comprovante" at bounding box center [382, 507] width 142 height 28
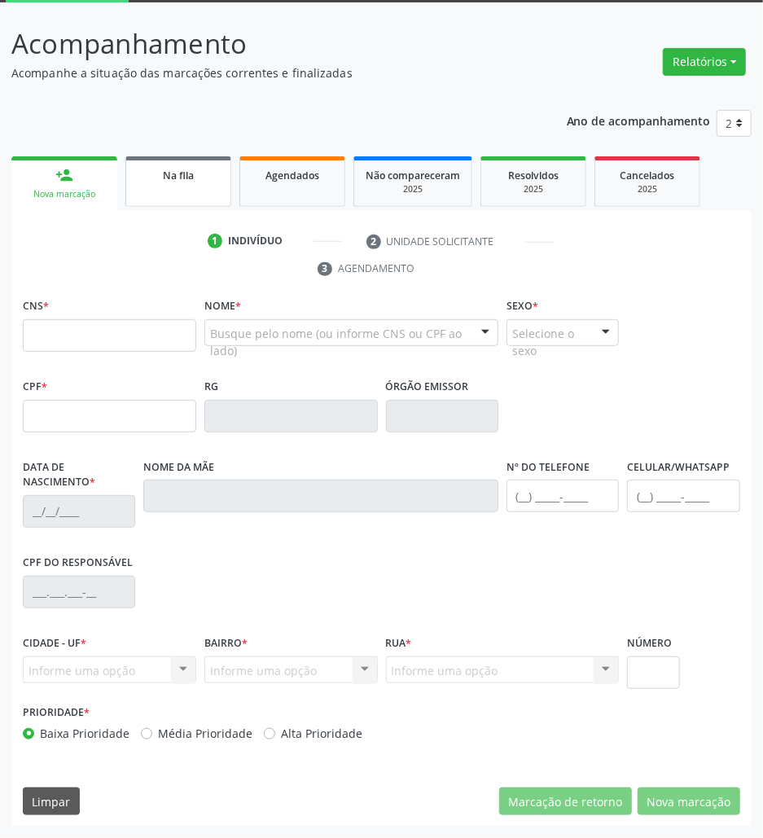
click at [213, 166] on div "Na fila" at bounding box center [178, 174] width 81 height 17
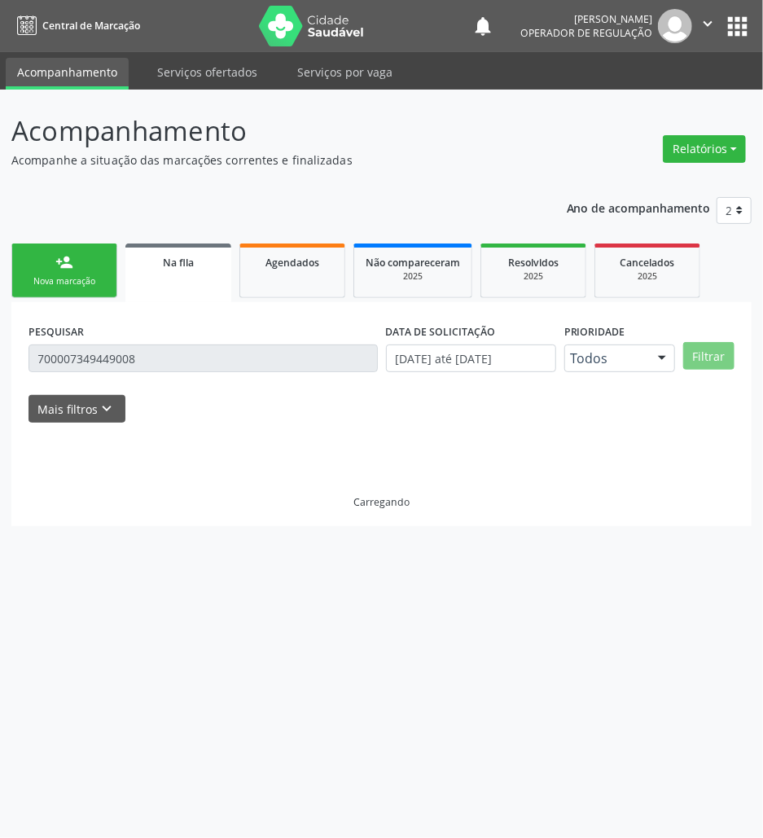
scroll to position [0, 0]
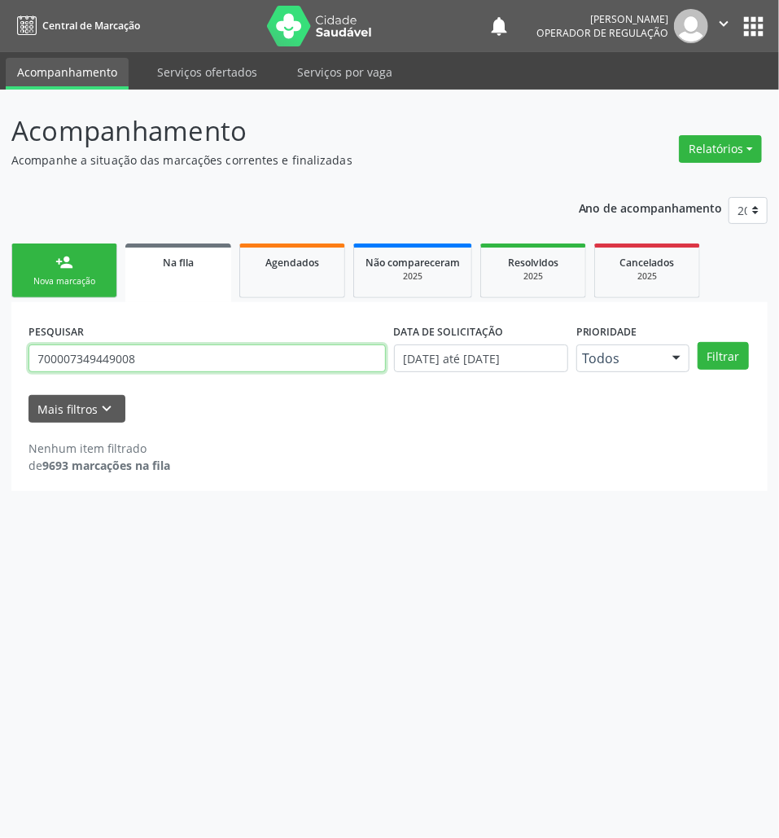
click at [93, 353] on input "700007349449008" at bounding box center [207, 358] width 357 height 28
type input "707001834434132"
click at [698, 342] on button "Filtrar" at bounding box center [723, 356] width 51 height 28
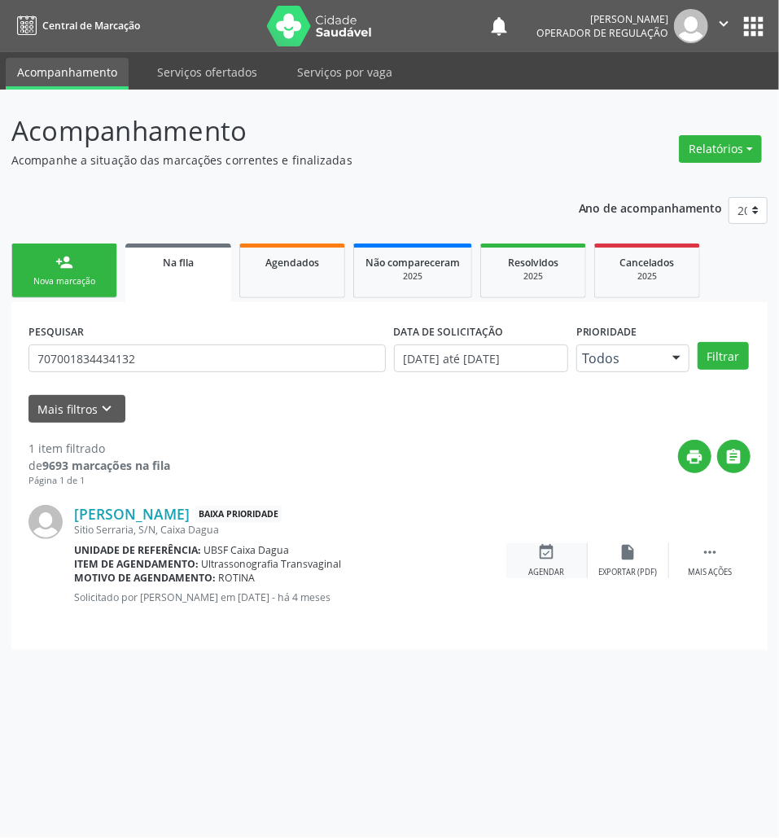
click at [542, 555] on icon "event_available" at bounding box center [547, 552] width 18 height 18
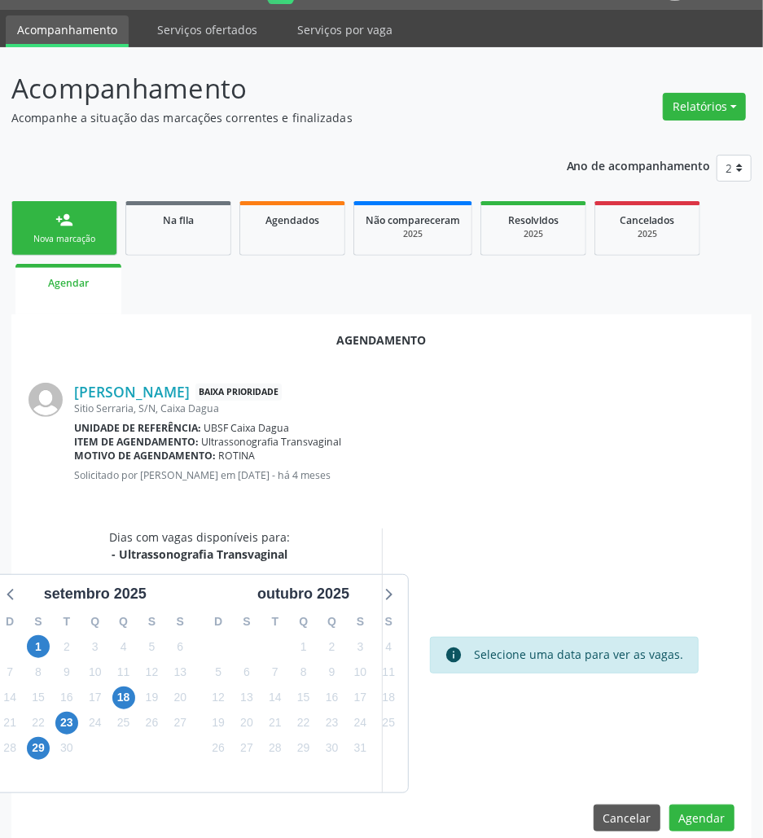
scroll to position [65, 0]
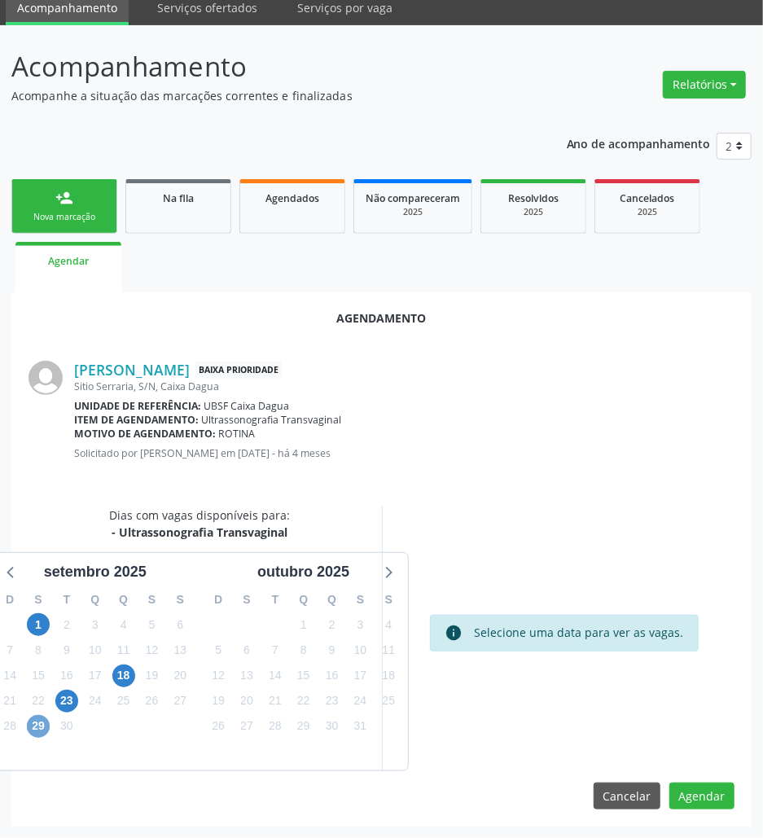
click at [33, 721] on span "29" at bounding box center [38, 726] width 23 height 23
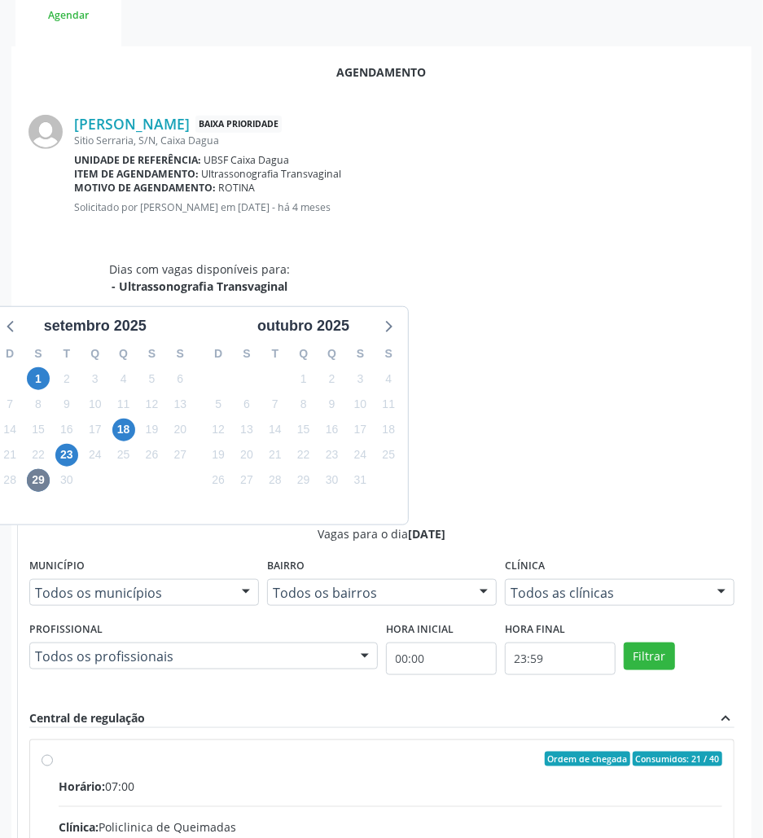
drag, startPoint x: 573, startPoint y: 642, endPoint x: 541, endPoint y: 650, distance: 33.4
click at [53, 752] on input "Ordem de chegada Consumidos: 21 / 40 Horário: 07:00 Clínica: Policlinica de Que…" at bounding box center [47, 759] width 11 height 15
radio input "true"
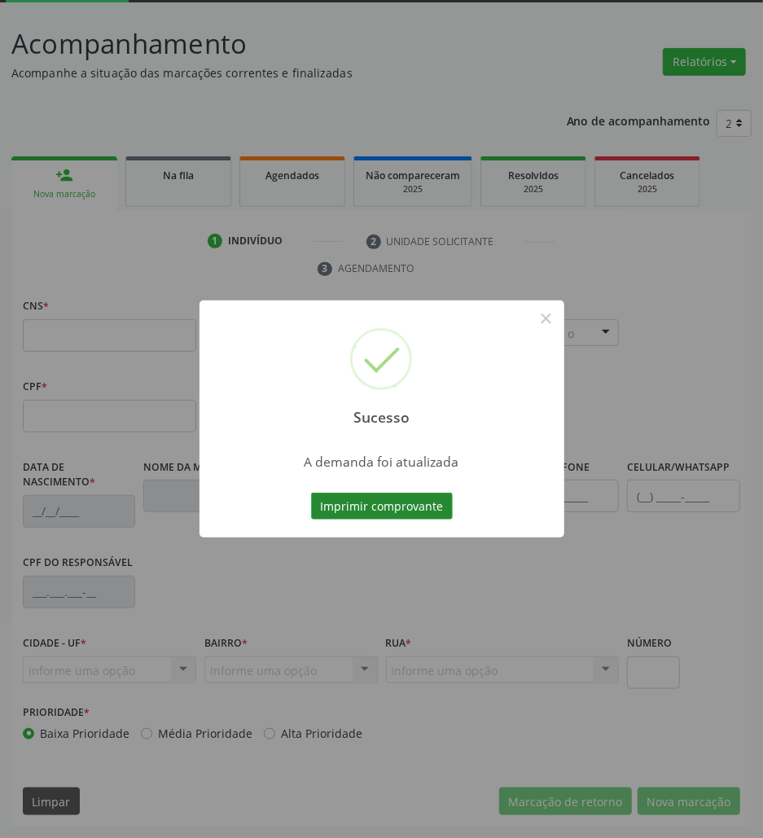
click at [409, 516] on button "Imprimir comprovante" at bounding box center [382, 507] width 142 height 28
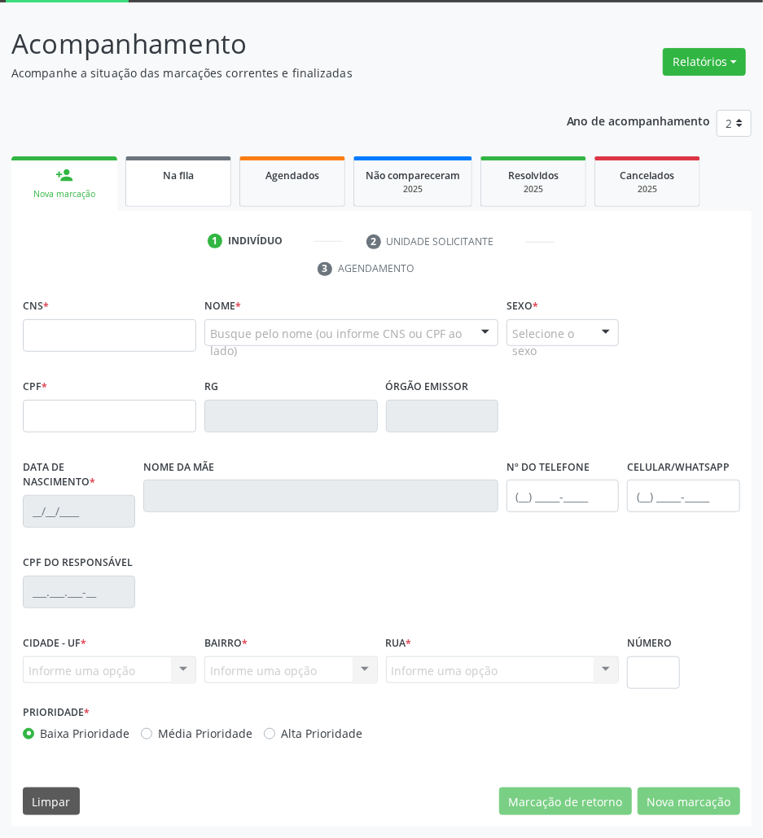
click at [170, 200] on link "Na fila" at bounding box center [178, 181] width 106 height 50
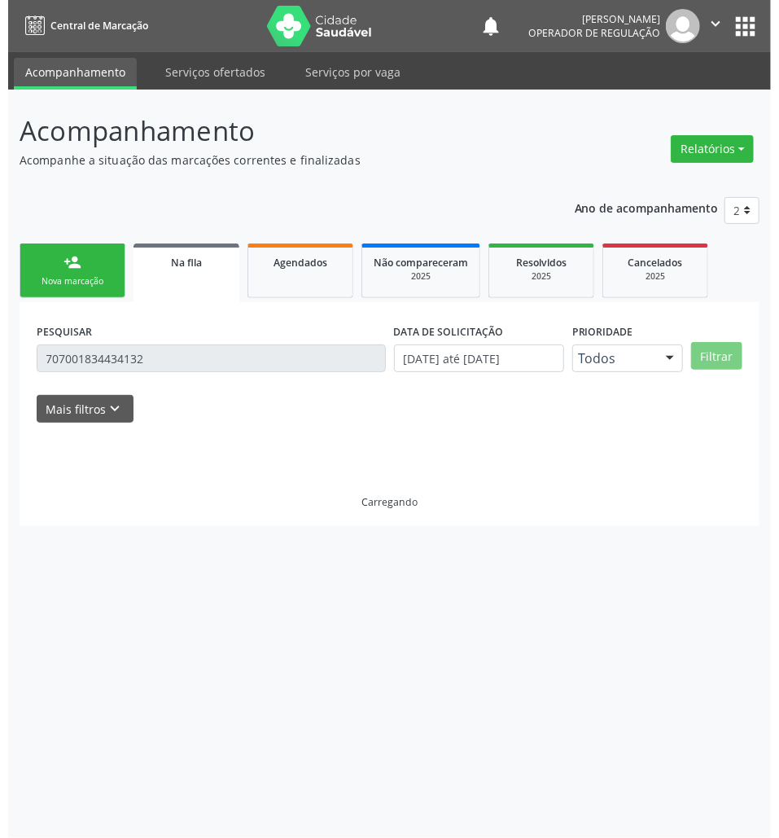
scroll to position [0, 0]
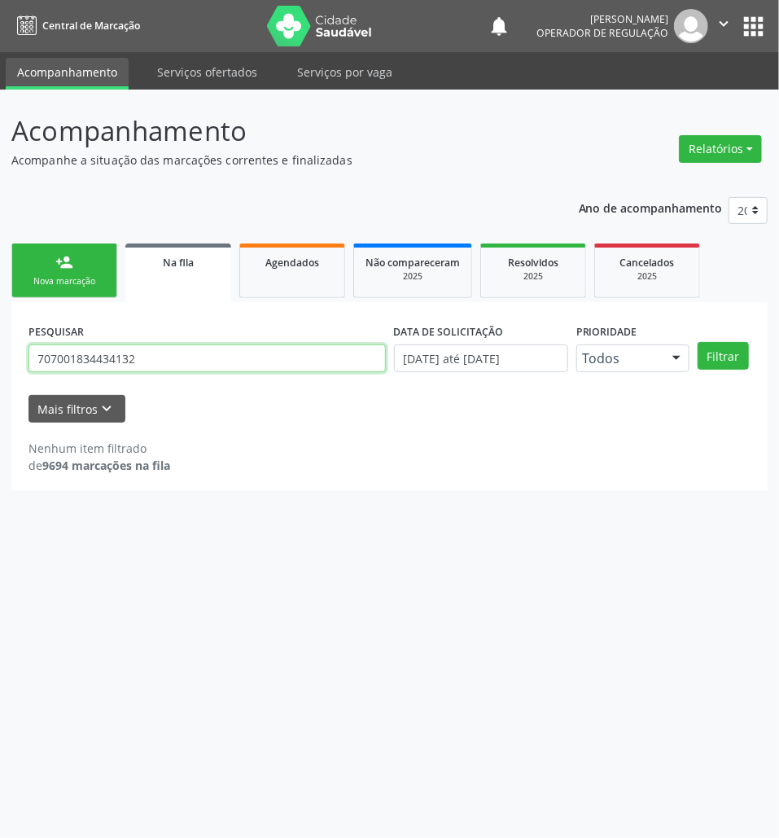
click at [160, 358] on input "707001834434132" at bounding box center [207, 358] width 357 height 28
click at [698, 342] on button "Filtrar" at bounding box center [723, 356] width 51 height 28
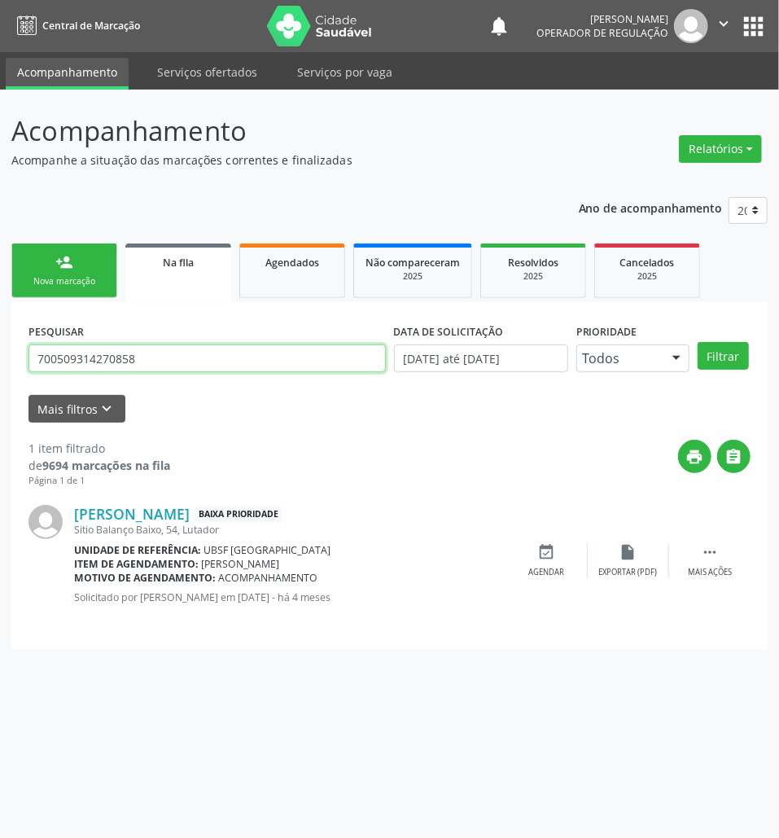
click at [134, 366] on input "700509314270858" at bounding box center [207, 358] width 357 height 28
click at [231, 363] on input "700509314270858" at bounding box center [207, 358] width 357 height 28
type input "706809296569628"
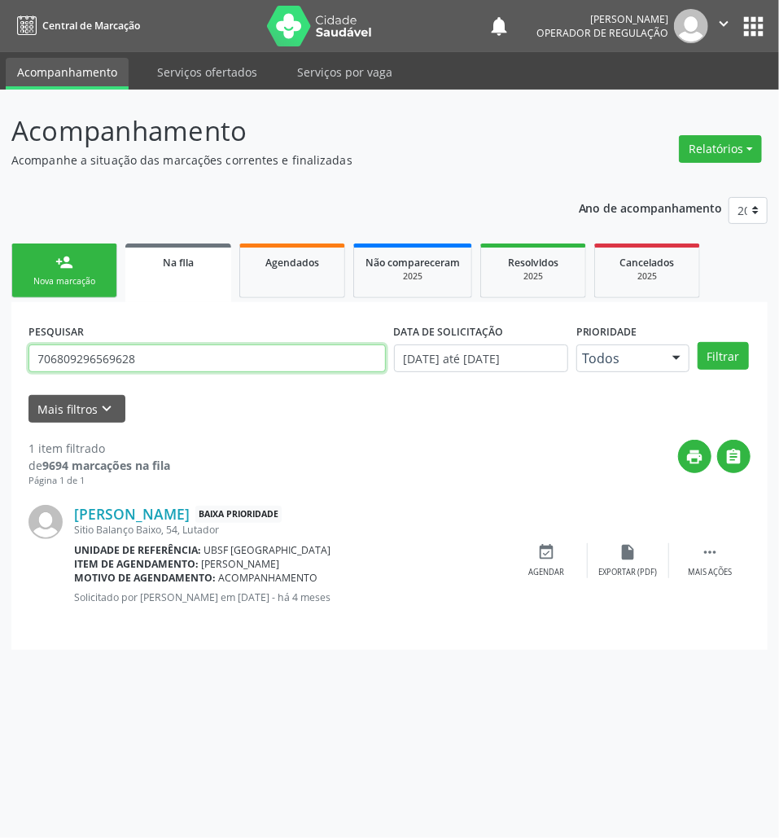
click at [698, 342] on button "Filtrar" at bounding box center [723, 356] width 51 height 28
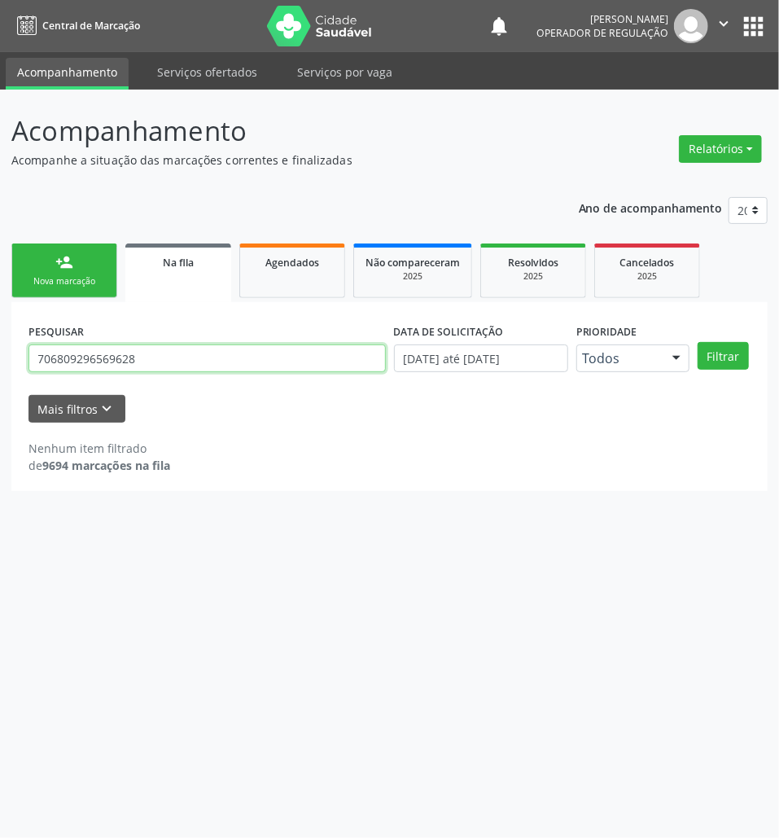
click at [278, 362] on input "706809296569628" at bounding box center [207, 358] width 357 height 28
drag, startPoint x: 186, startPoint y: 342, endPoint x: 155, endPoint y: 372, distance: 43.2
click at [186, 343] on div "PESQUISAR 706809296569628" at bounding box center [207, 351] width 366 height 64
click at [155, 375] on div "PESQUISAR 706809296569628" at bounding box center [207, 351] width 366 height 64
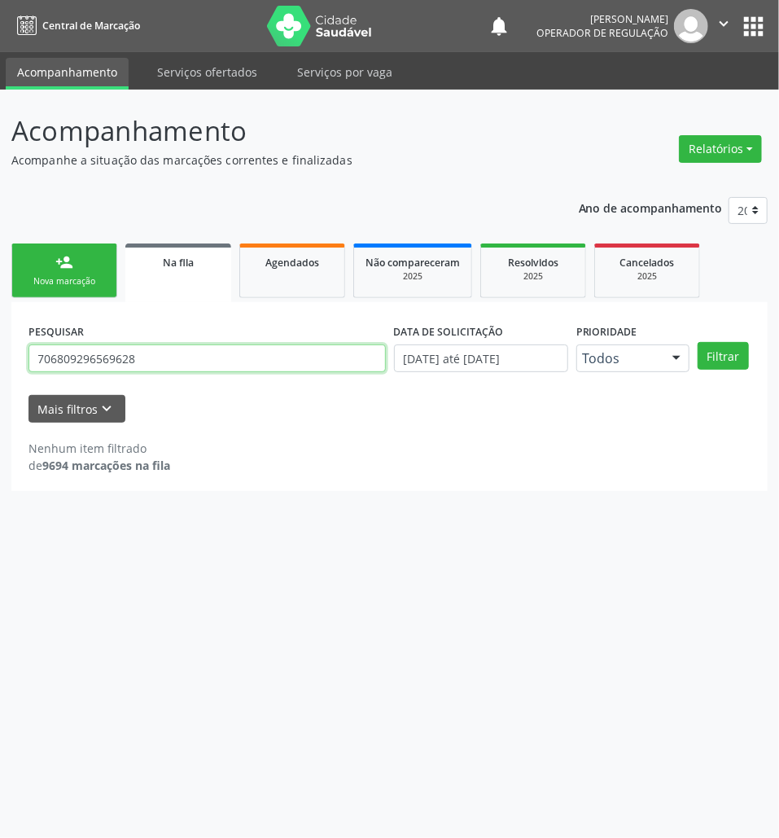
click at [151, 362] on input "706809296569628" at bounding box center [207, 358] width 357 height 28
click at [353, 274] on link "Não compareceram 2025" at bounding box center [412, 270] width 119 height 55
click at [333, 275] on link "Agendados" at bounding box center [292, 270] width 106 height 55
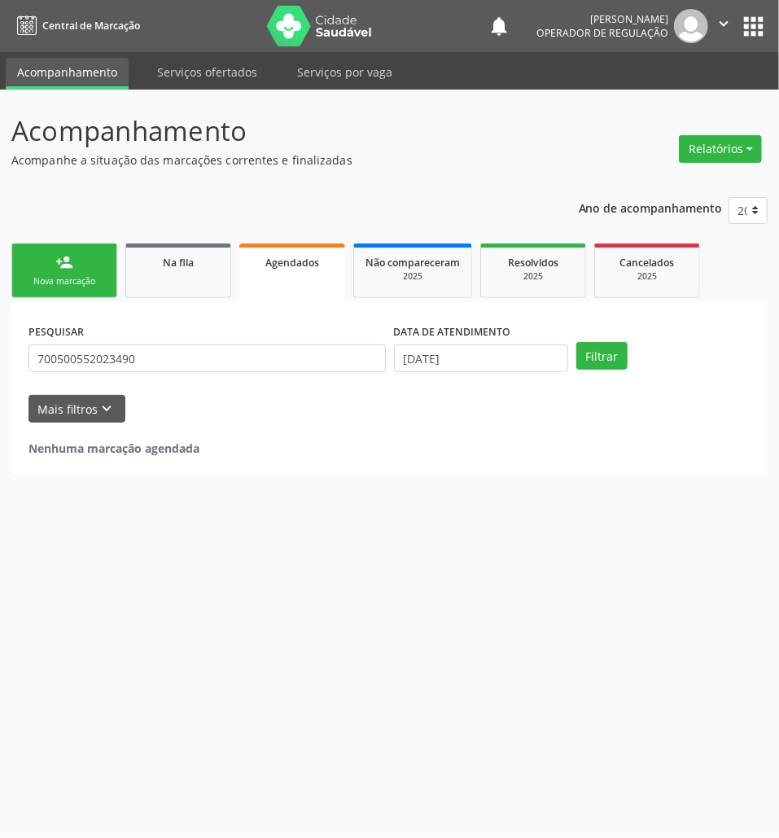
click at [270, 372] on div "PESQUISAR 700500552023490" at bounding box center [207, 351] width 366 height 64
click at [269, 355] on input "700500552023490" at bounding box center [207, 358] width 357 height 28
paste input "6809296569628"
type input "706809296569628"
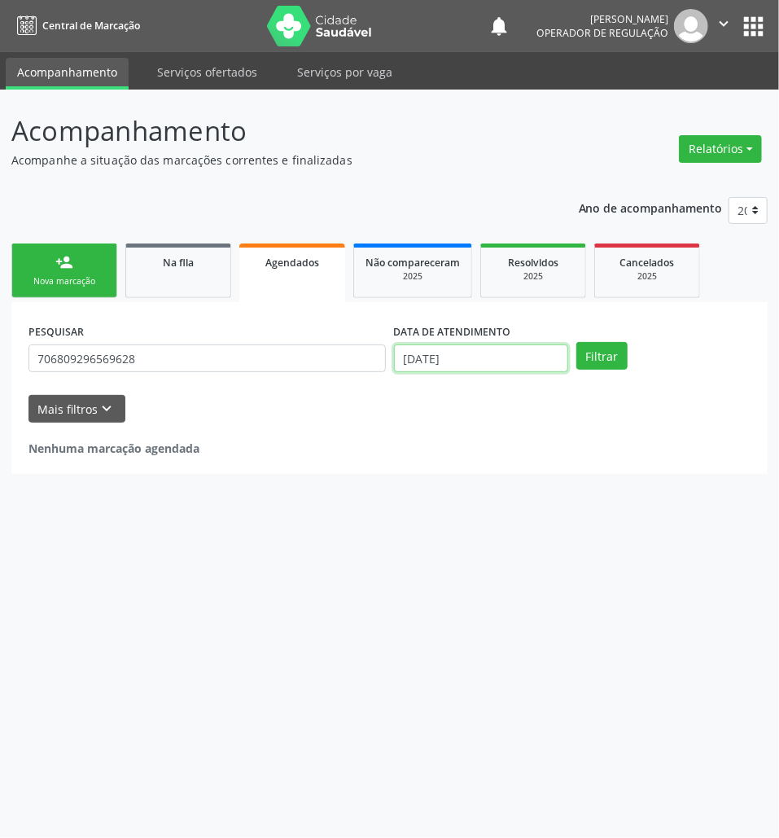
click at [467, 356] on input "[DATE]" at bounding box center [481, 358] width 174 height 28
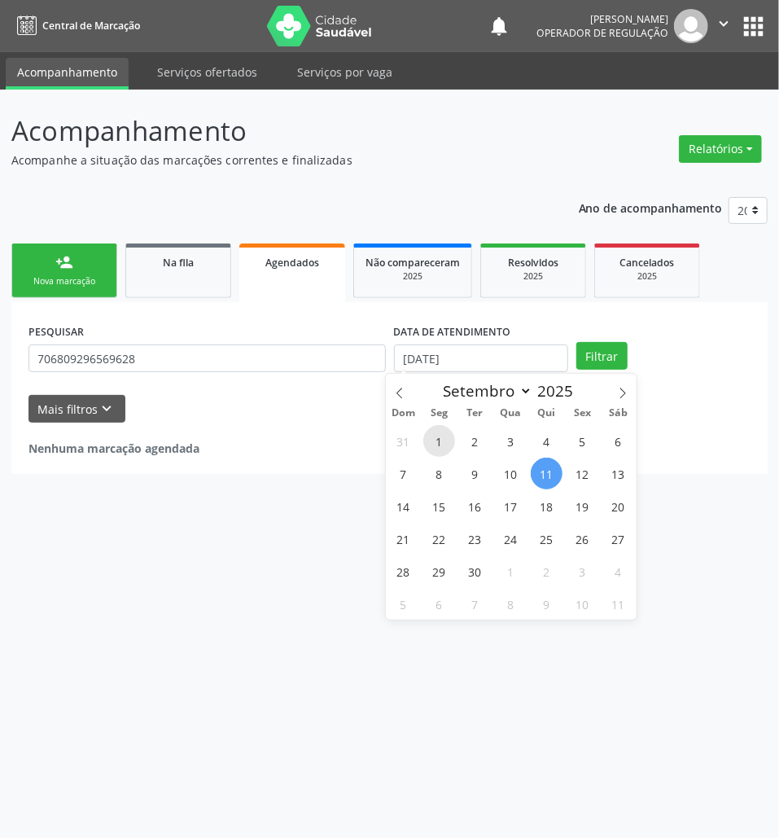
click at [451, 446] on span "1" at bounding box center [439, 441] width 32 height 32
type input "[DATE]"
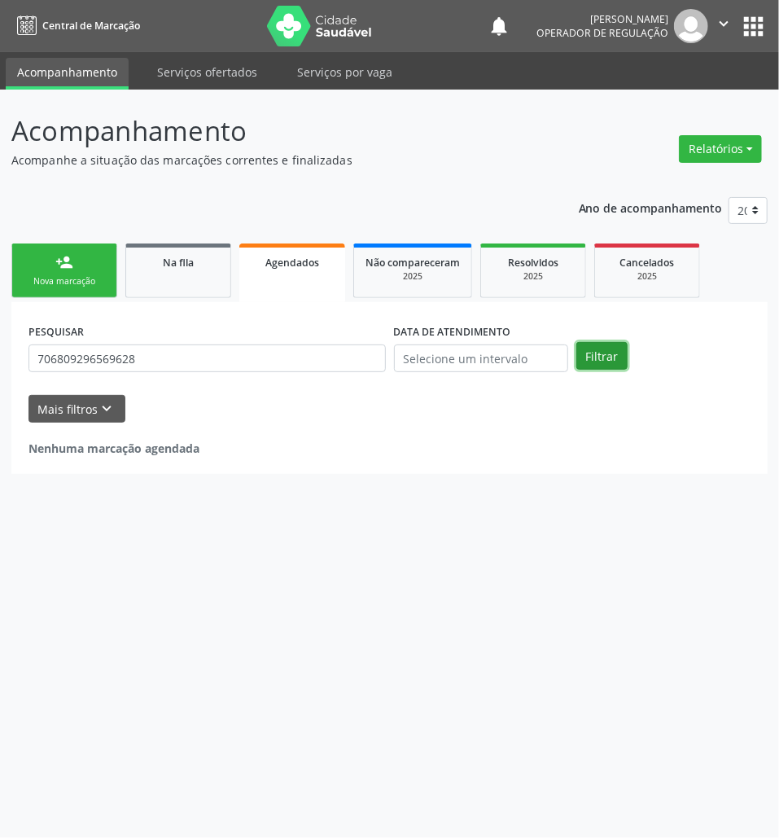
click at [603, 350] on button "Filtrar" at bounding box center [602, 356] width 51 height 28
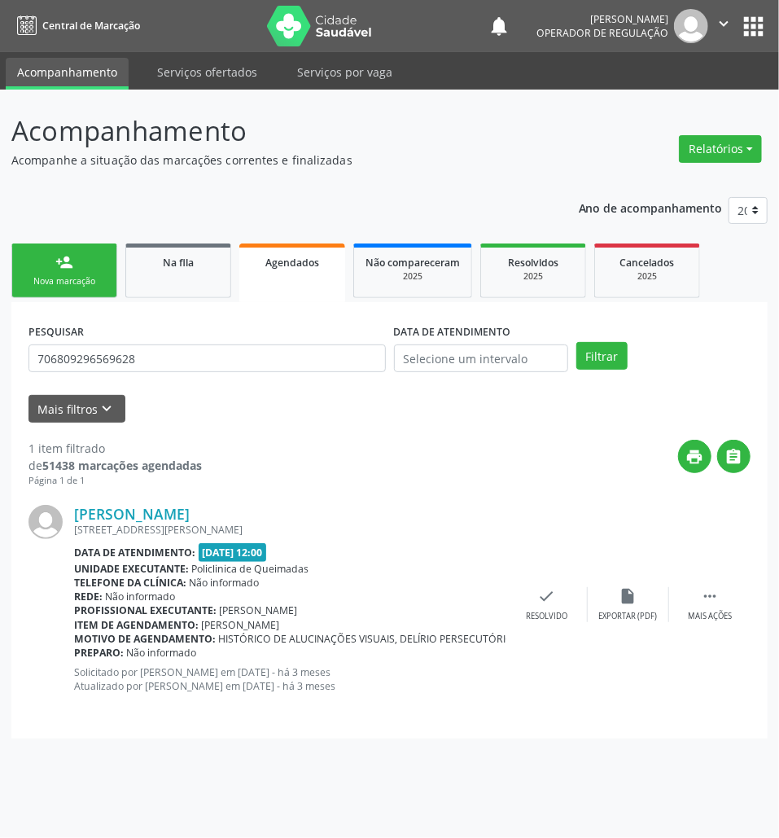
drag, startPoint x: 164, startPoint y: 388, endPoint x: 167, endPoint y: 365, distance: 23.8
click at [164, 379] on form "PESQUISAR 706809296569628 DATA DE ATENDIMENTO Filtrar UNIDADE DE REFERÊNCIA Sel…" at bounding box center [390, 370] width 722 height 103
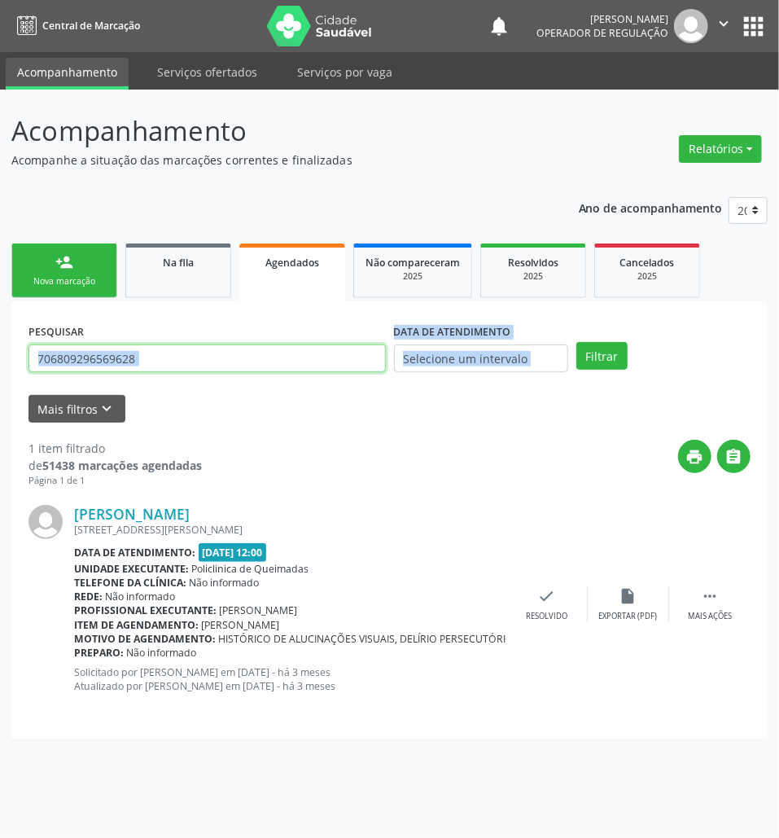
click at [178, 349] on input "706809296569628" at bounding box center [207, 358] width 357 height 28
type input "700005041971700"
click at [577, 342] on button "Filtrar" at bounding box center [602, 356] width 51 height 28
